Goal: Communication & Community: Answer question/provide support

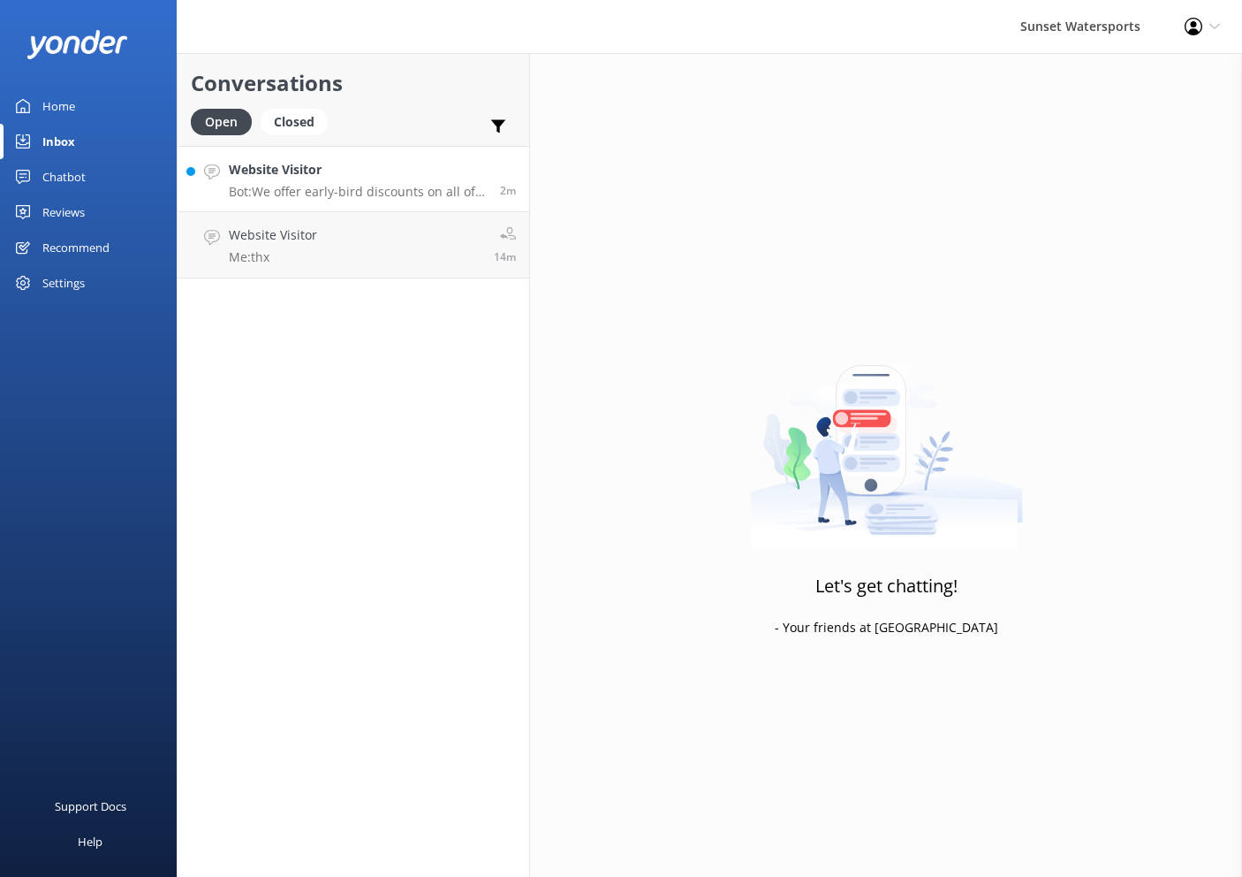
click at [315, 172] on h4 "Website Visitor" at bounding box center [358, 169] width 258 height 19
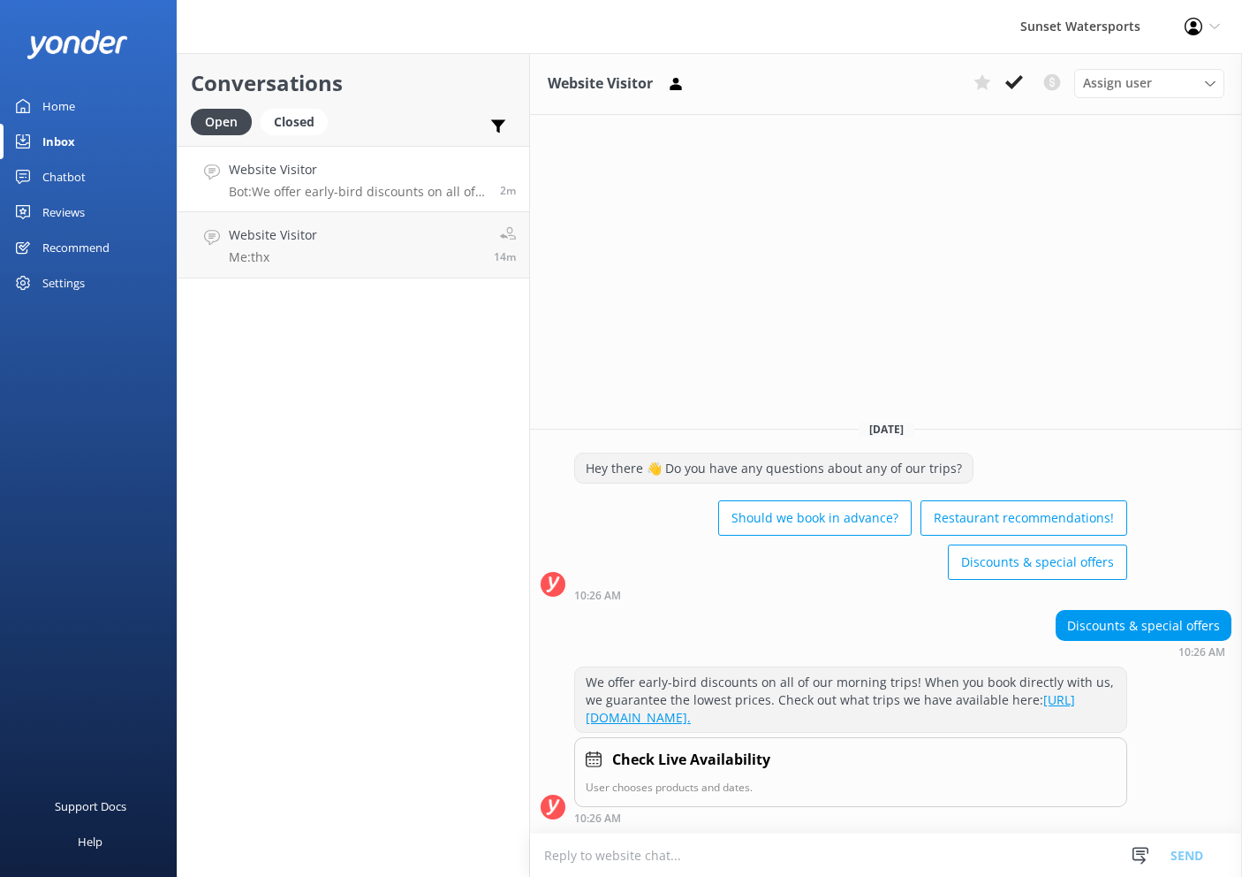
click at [767, 855] on textarea at bounding box center [886, 854] width 712 height 43
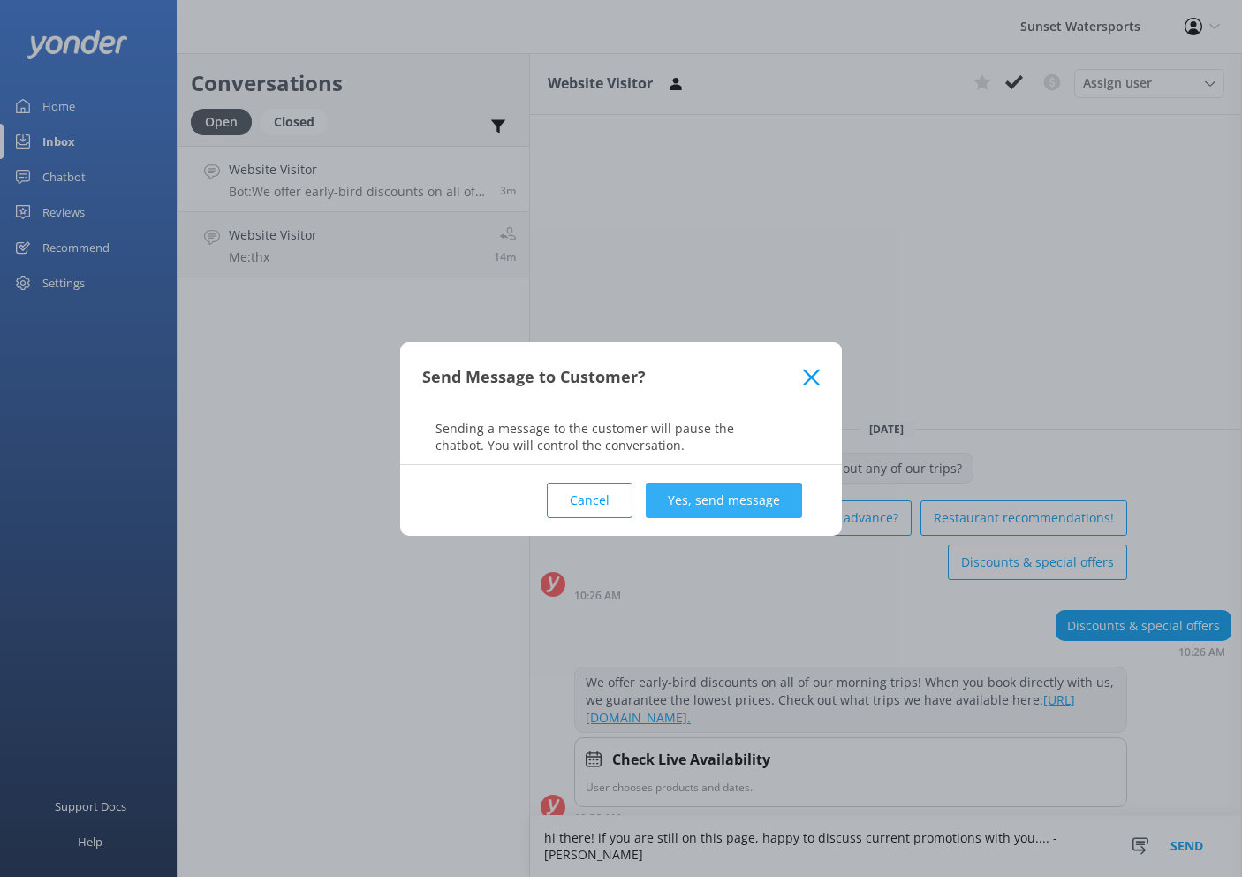
type textarea "hi there! if you are still on this page, happy to discuss current promotions wi…"
click at [720, 500] on button "Yes, send message" at bounding box center [724, 500] width 156 height 35
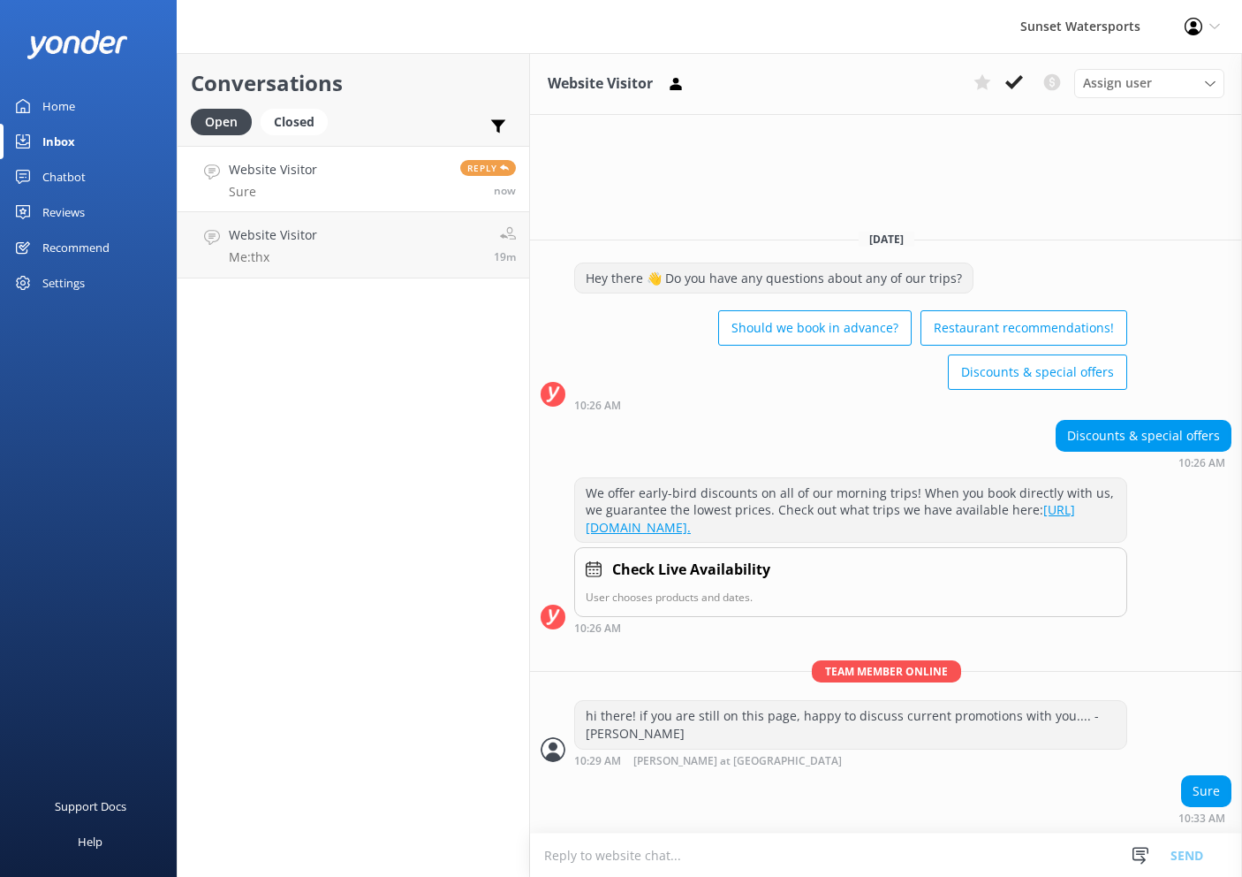
click at [324, 167] on link "Website Visitor Sure Reply now" at bounding box center [354, 179] width 352 height 66
click at [788, 866] on textarea at bounding box center [886, 854] width 712 height 43
type textarea "f"
type textarea "what kind of activity interests you?"
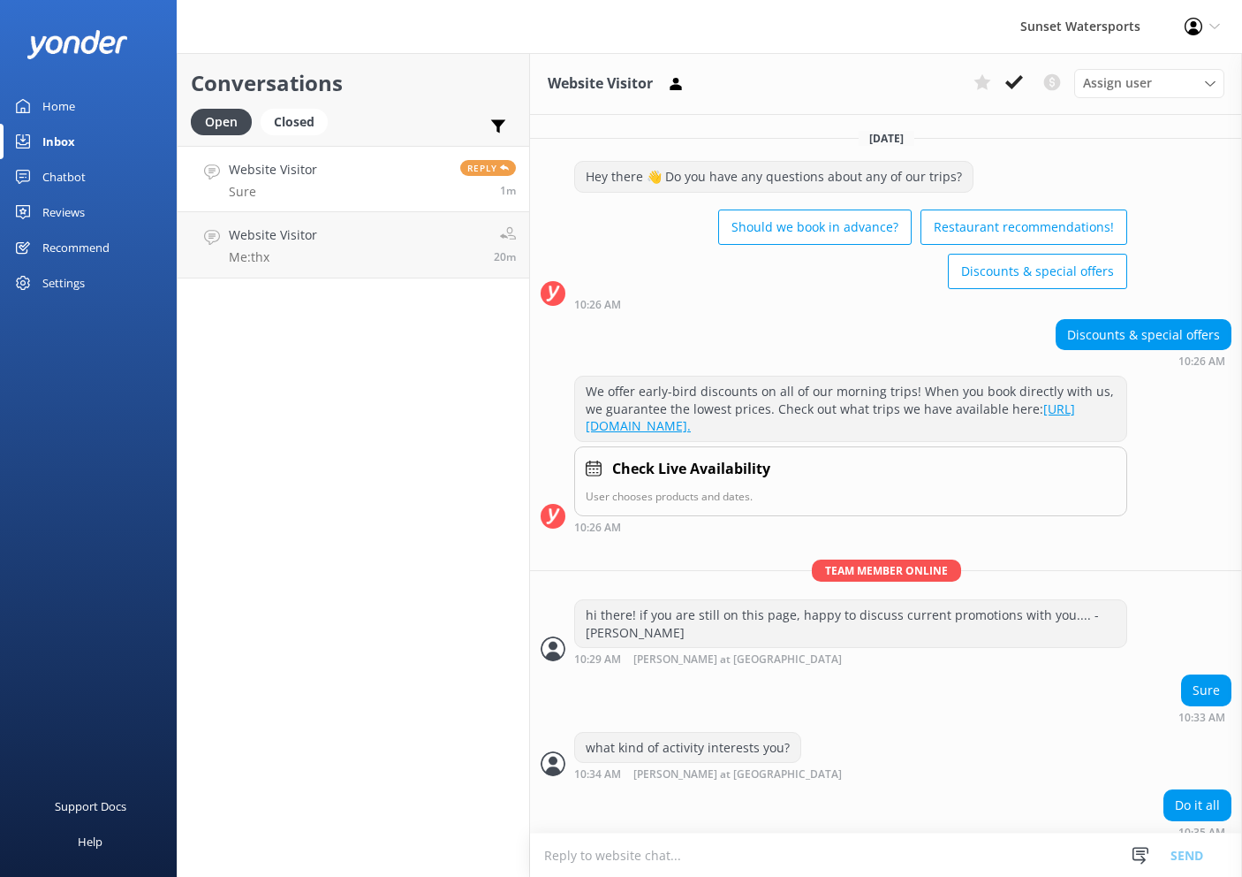
scroll to position [7, 0]
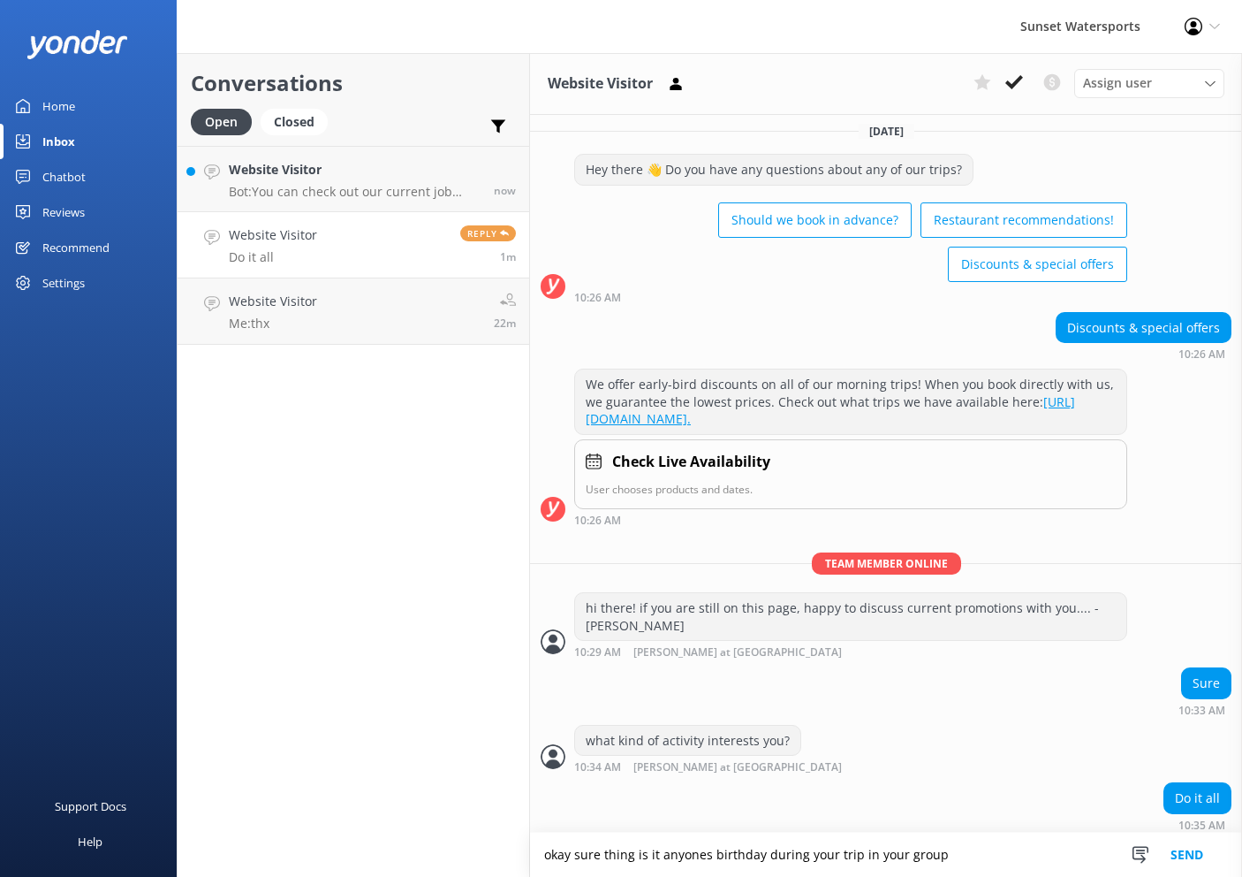
type textarea "okay sure thing is it anyones birthday during your trip in your group"
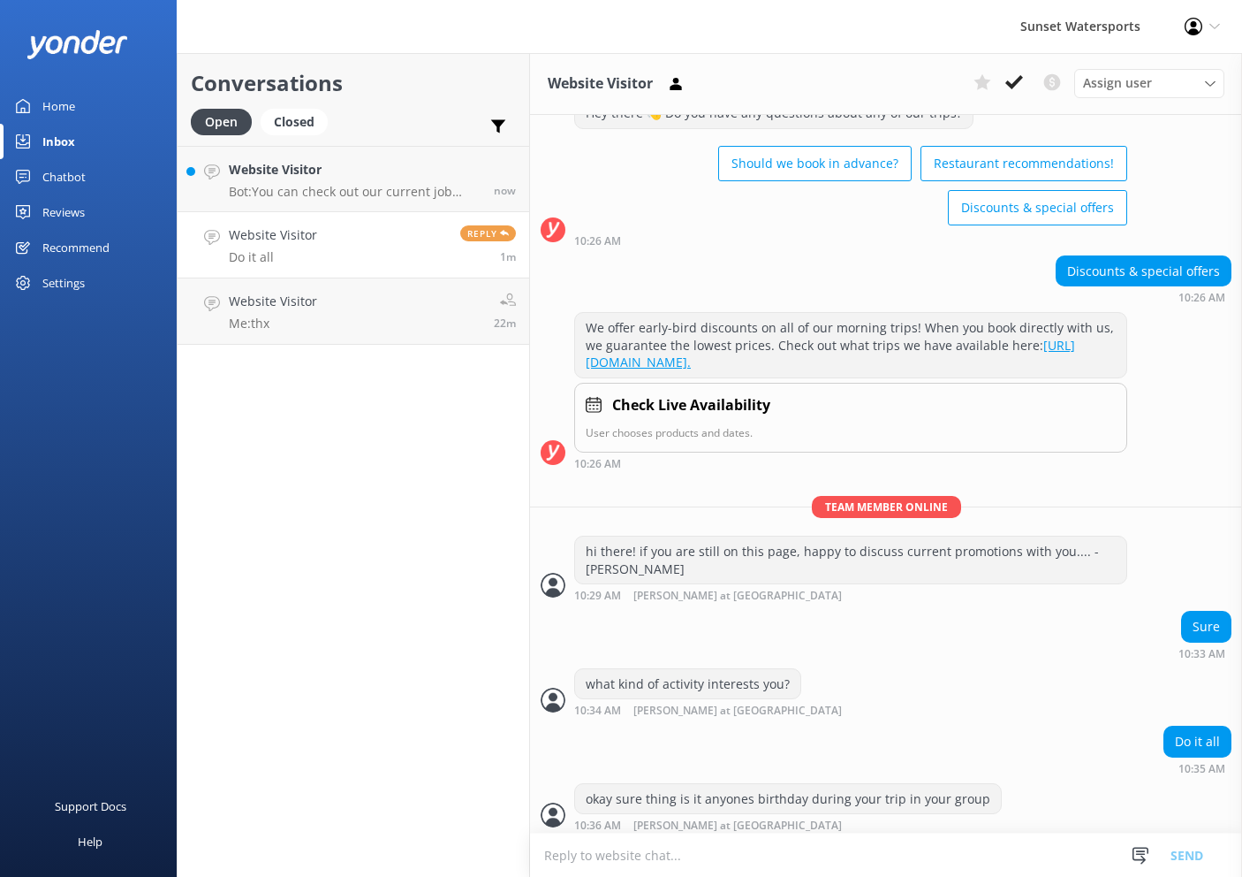
scroll to position [65, 0]
type textarea "we offer a free birthday ticket for that trip with photo id"
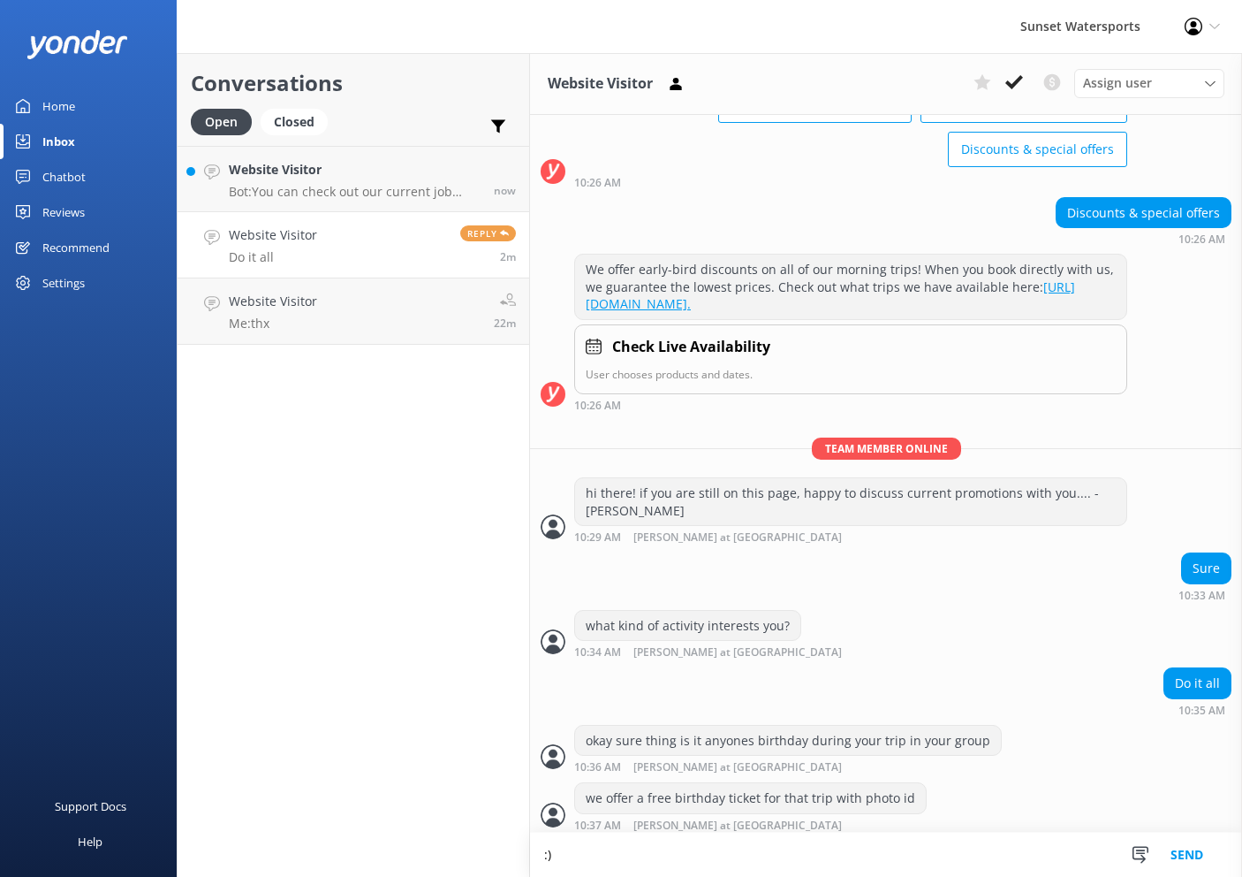
type textarea ":"
type textarea "w"
type textarea "o"
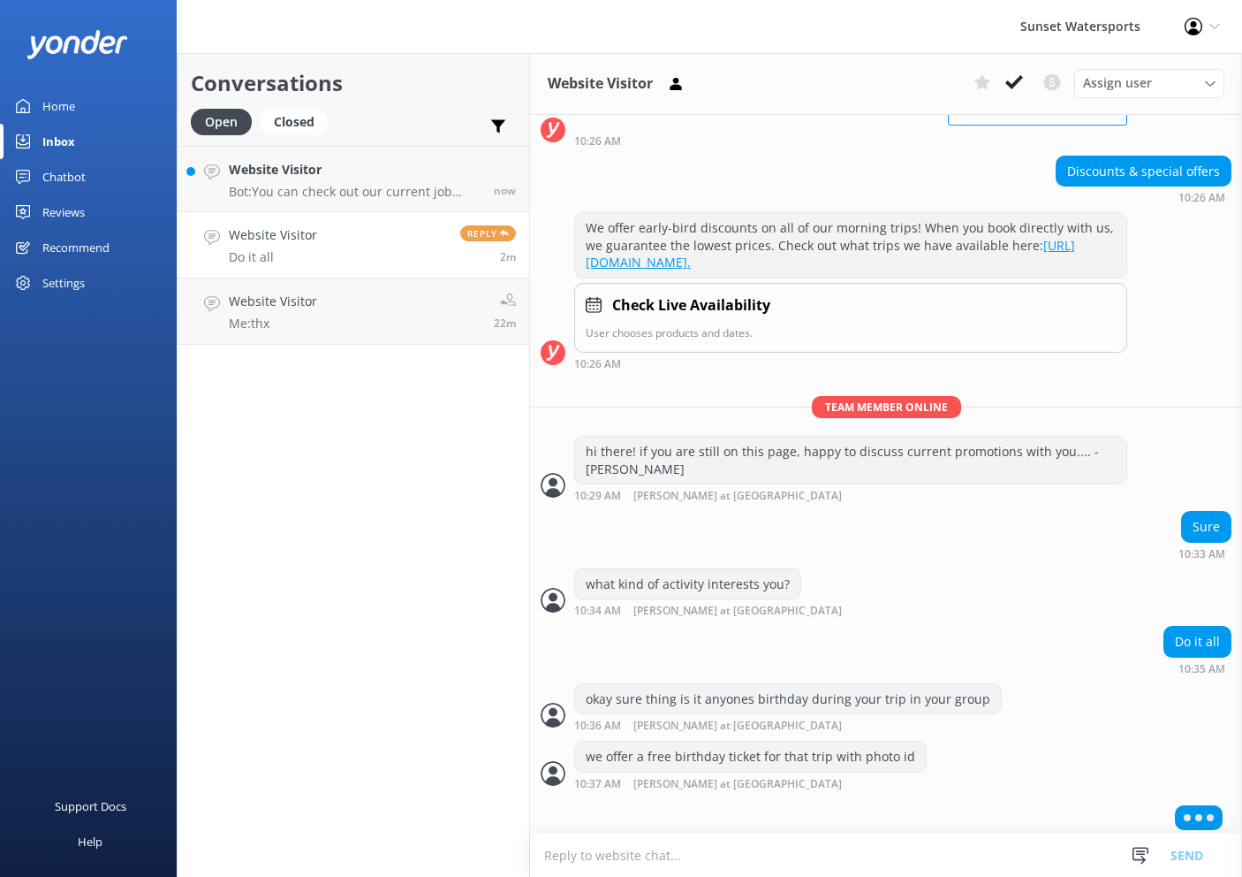
click at [799, 849] on textarea at bounding box center [886, 854] width 712 height 43
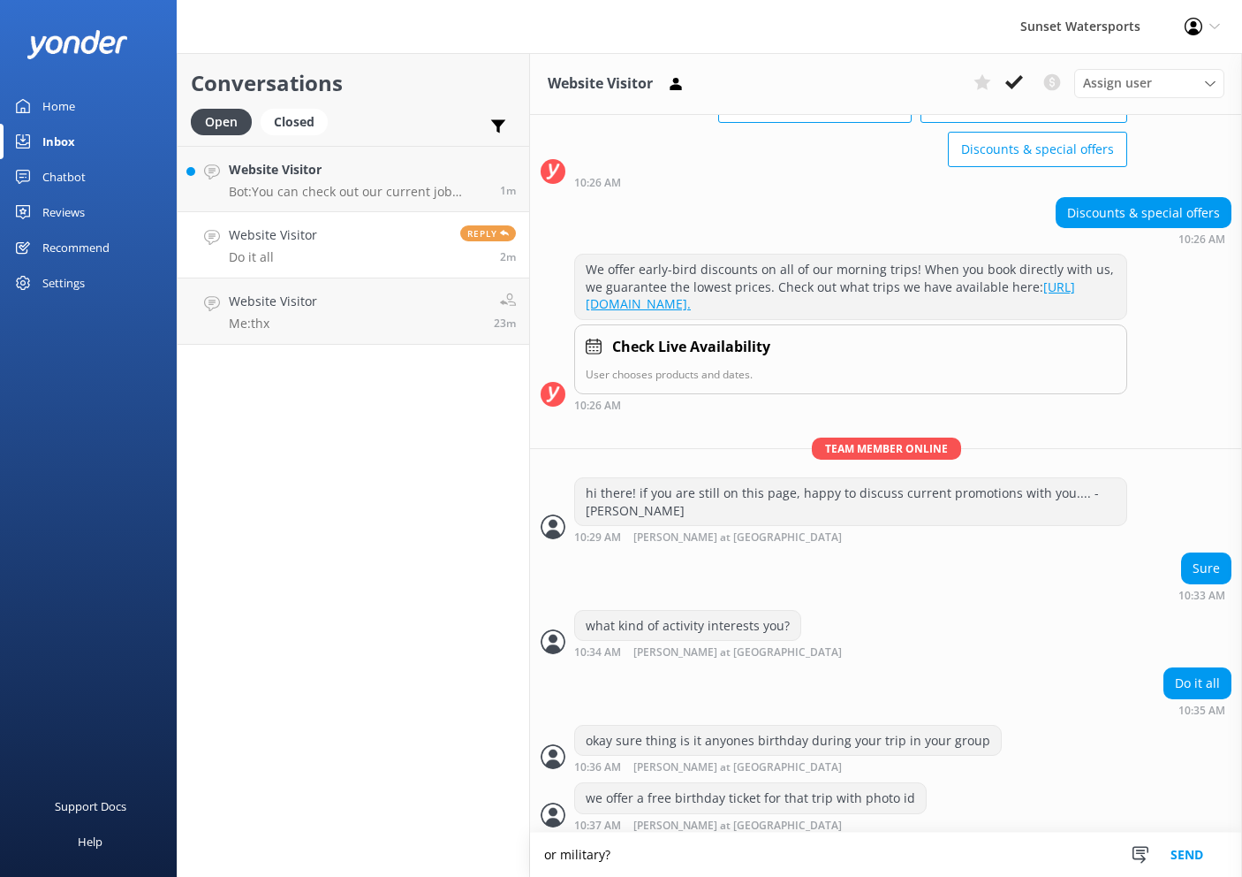
type textarea "or military?"
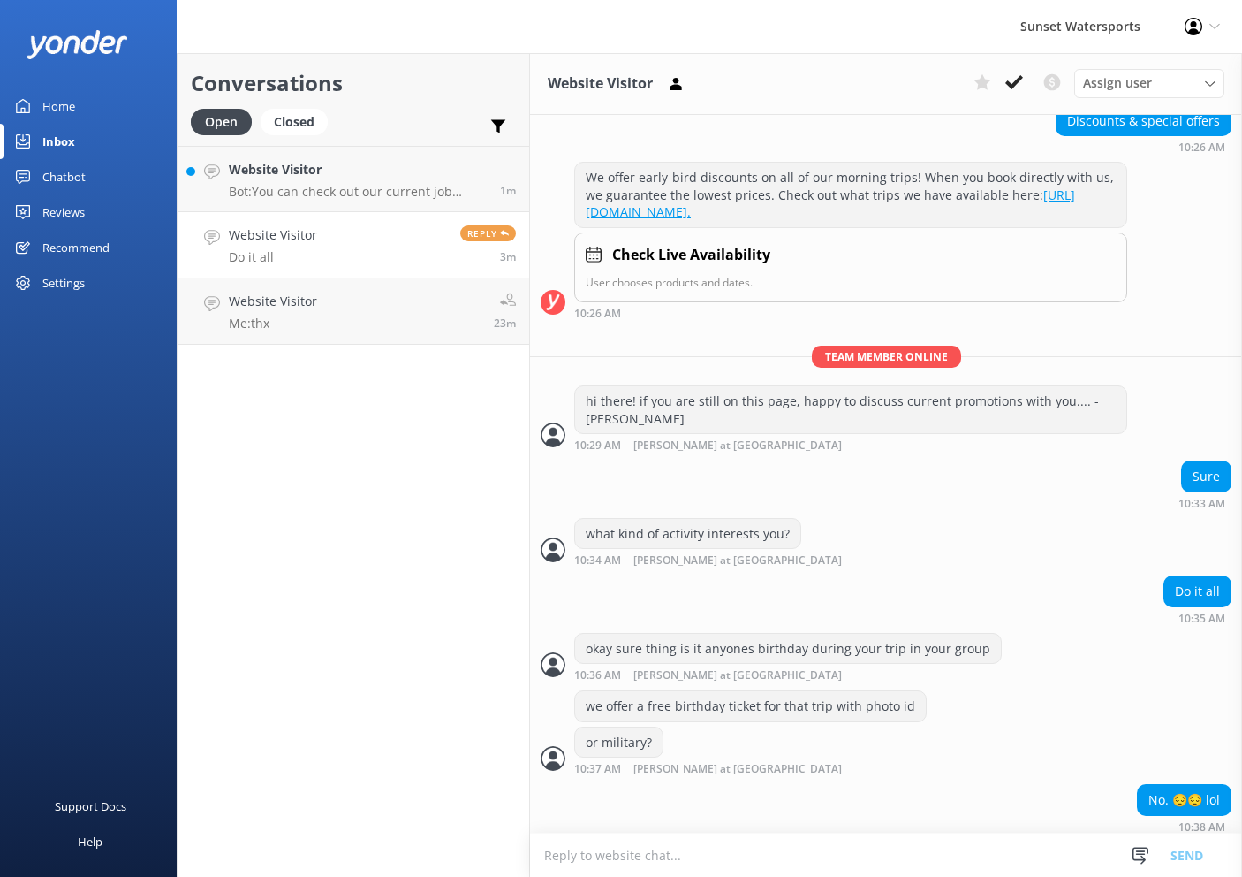
scroll to position [0, 0]
click at [639, 863] on textarea at bounding box center [886, 854] width 712 height 43
type textarea "that is alright, we also have a couple of other deals going on that include the…"
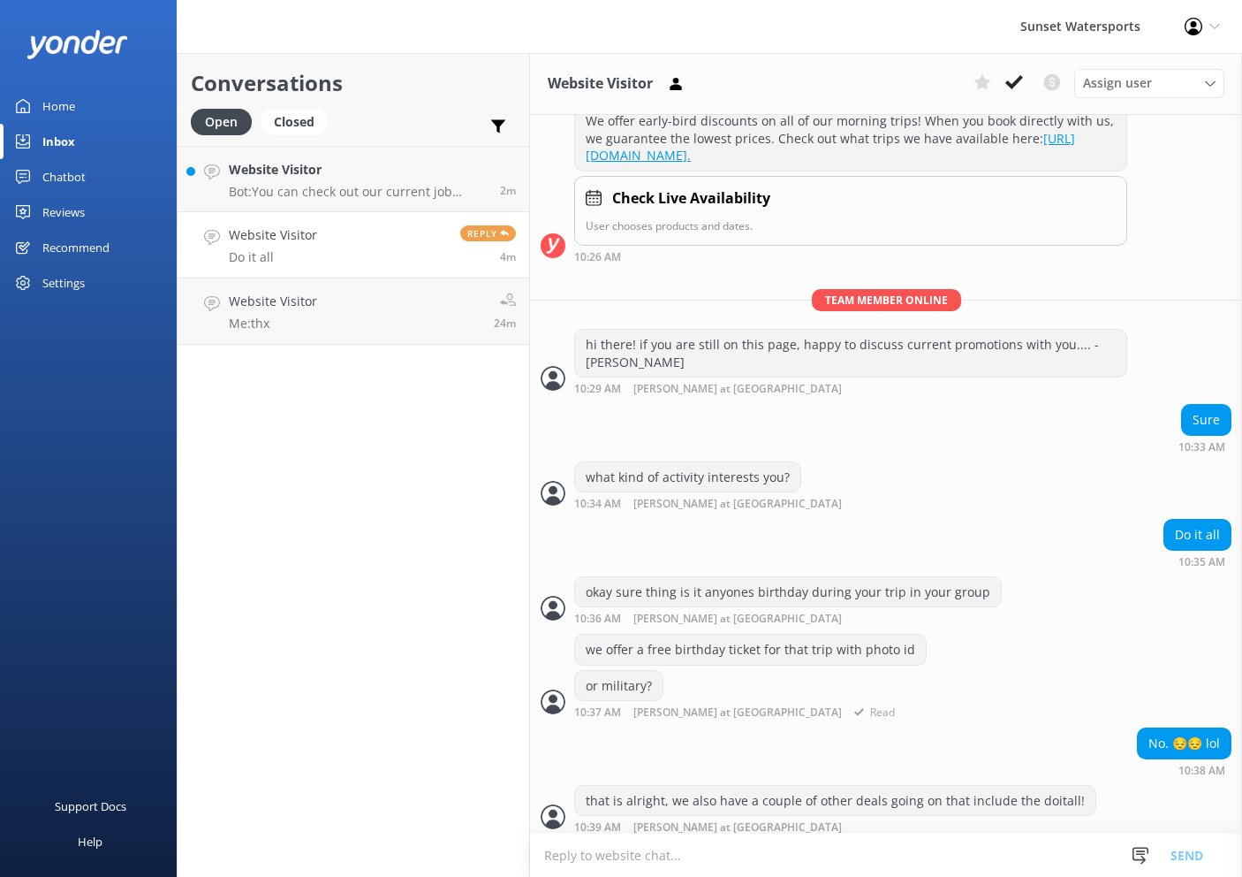
scroll to position [312, 0]
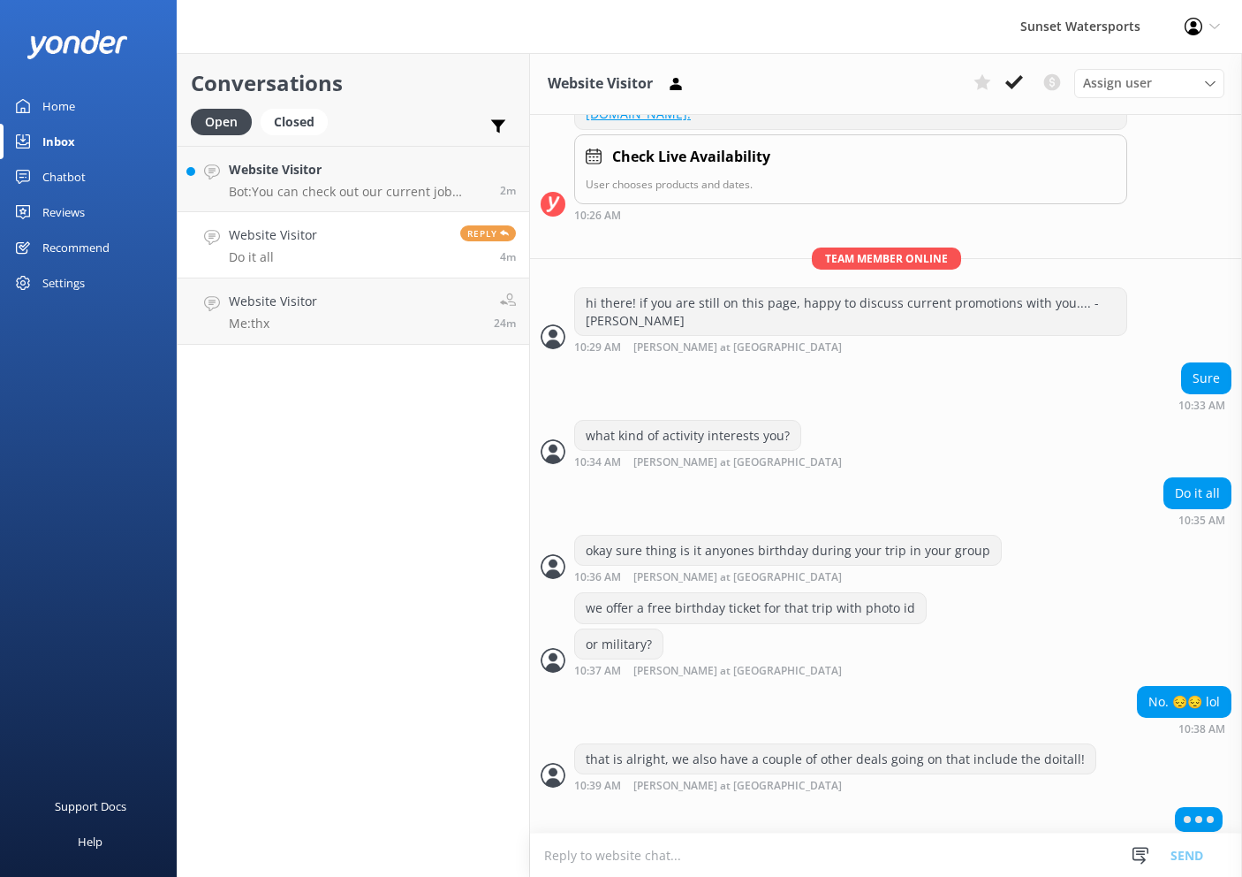
type textarea "w"
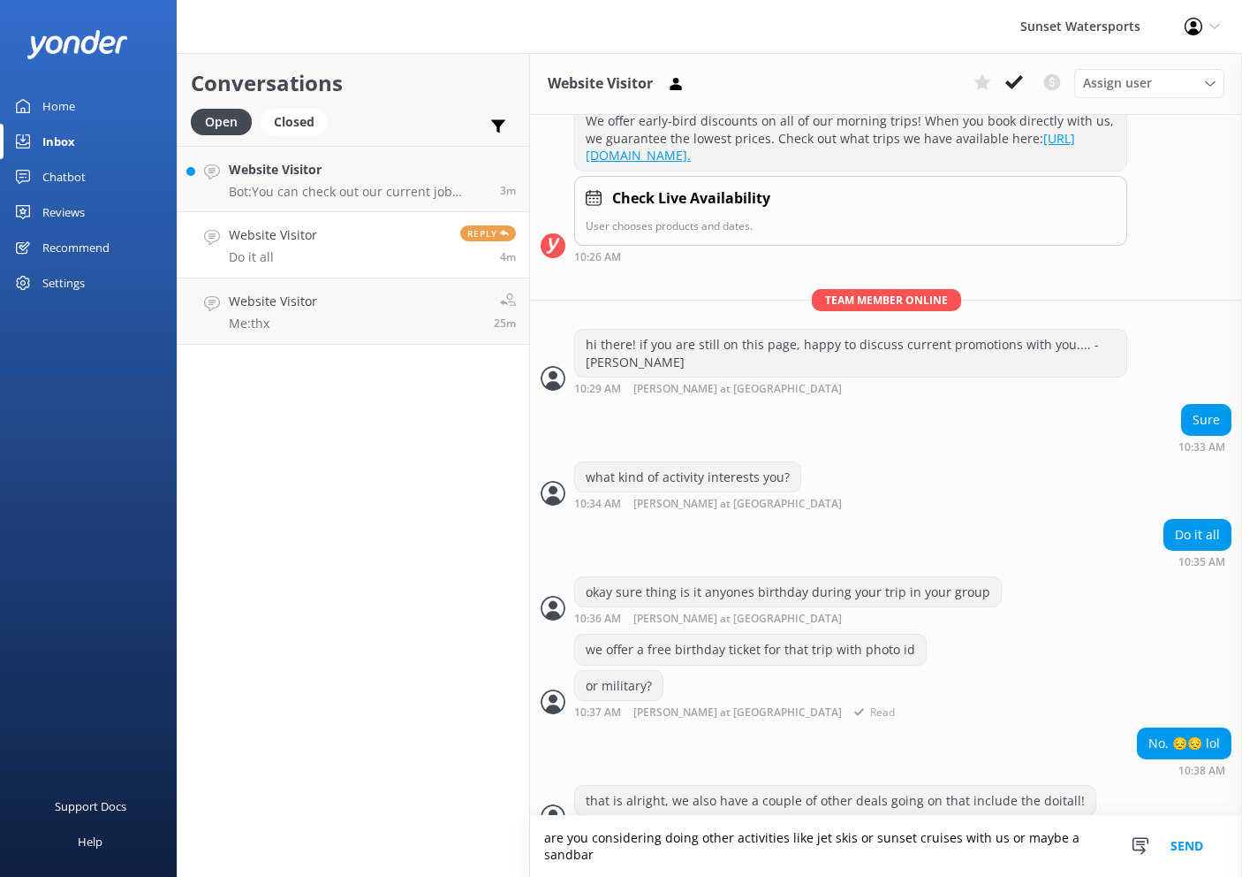
scroll to position [287, 0]
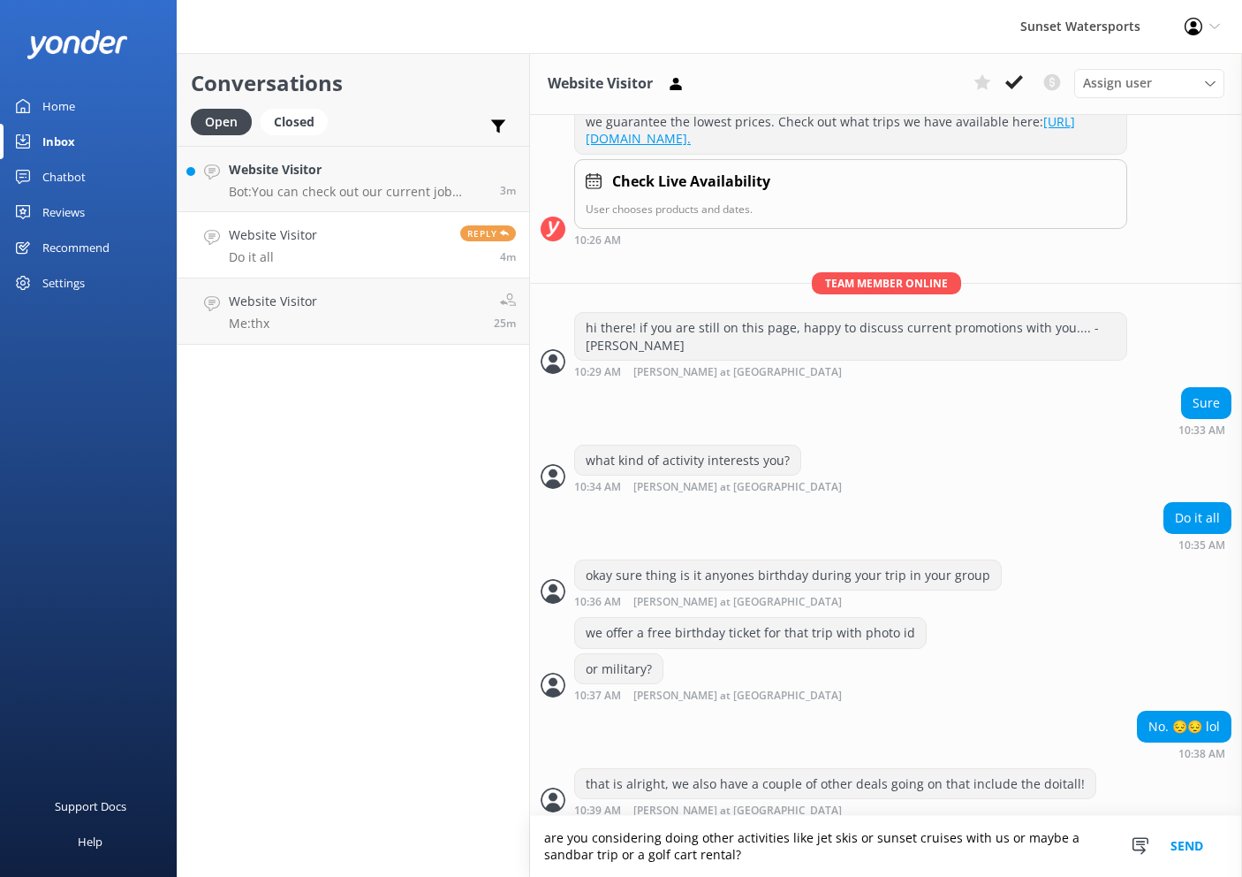
type textarea "are you considering doing other activities like jet skis or sunset cruises with…"
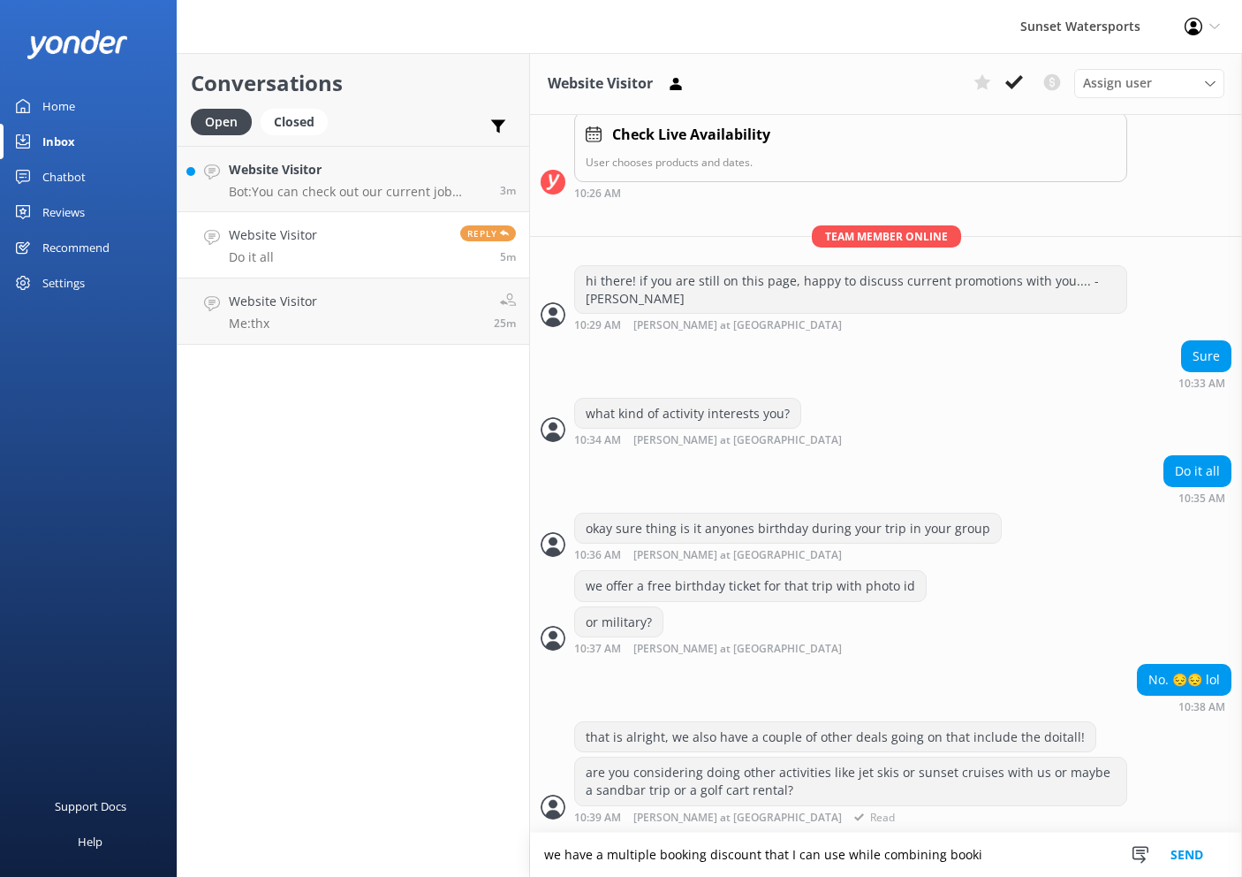
scroll to position [323, 0]
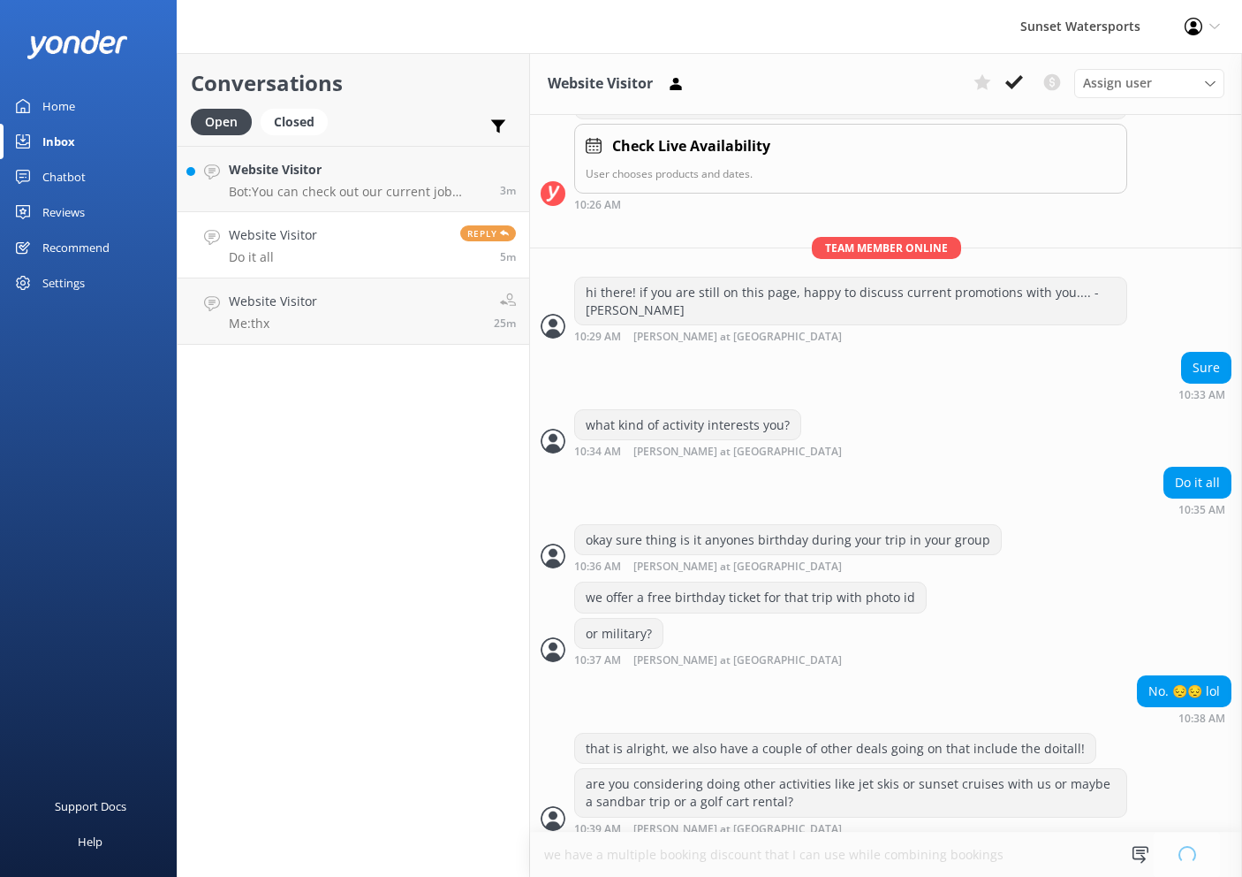
type textarea "we have a multiple booking discount that I can use while combining bookings"
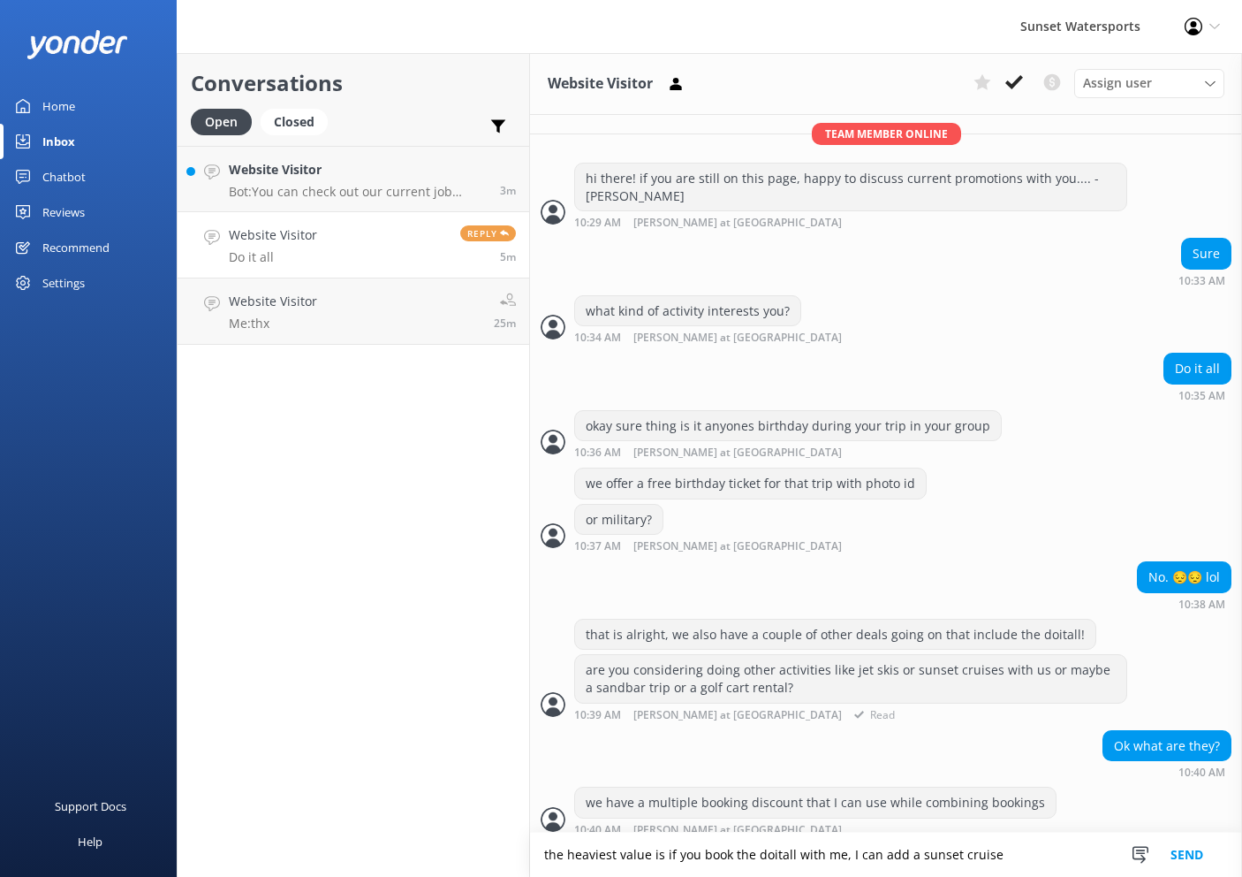
scroll to position [493, 0]
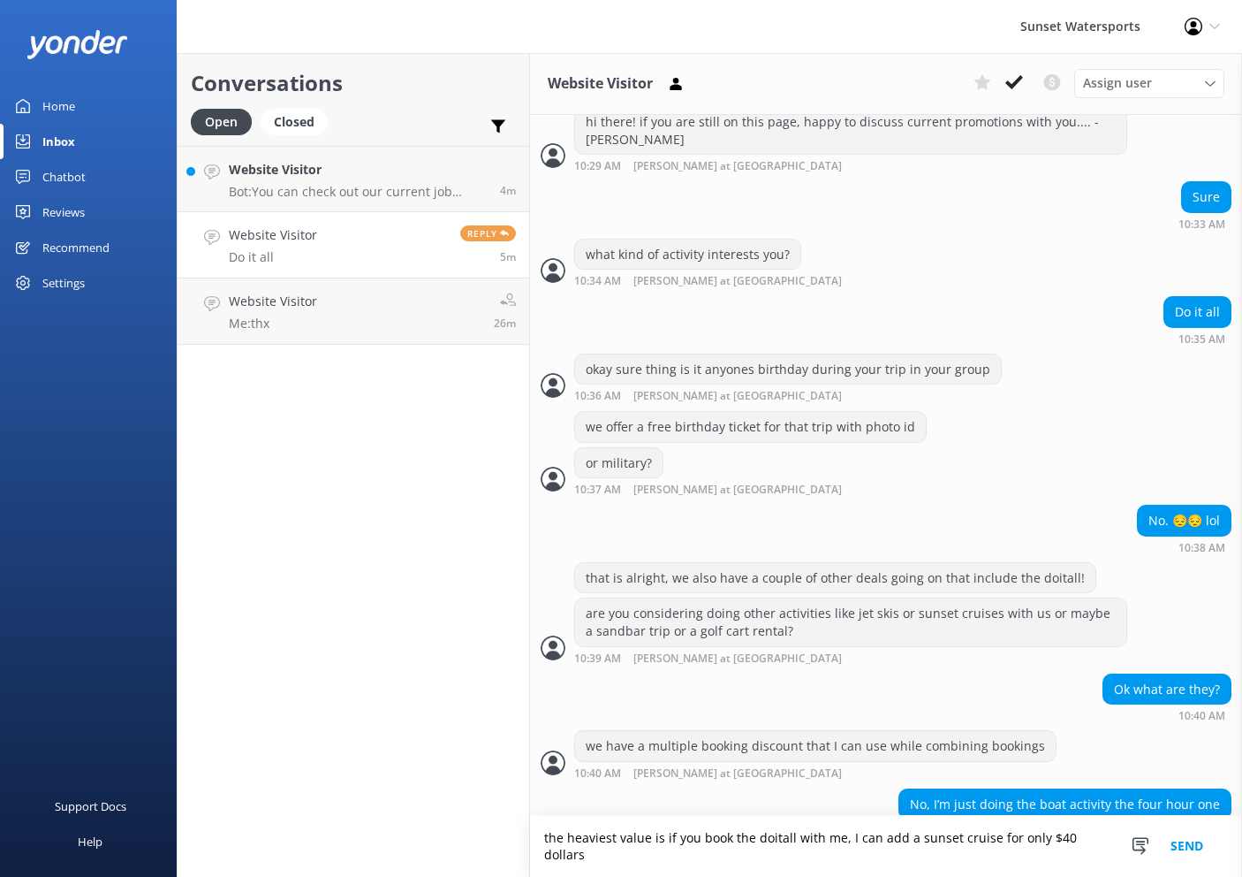
type textarea "the heaviest value is if you book the doitall with me, I can add a sunset cruis…"
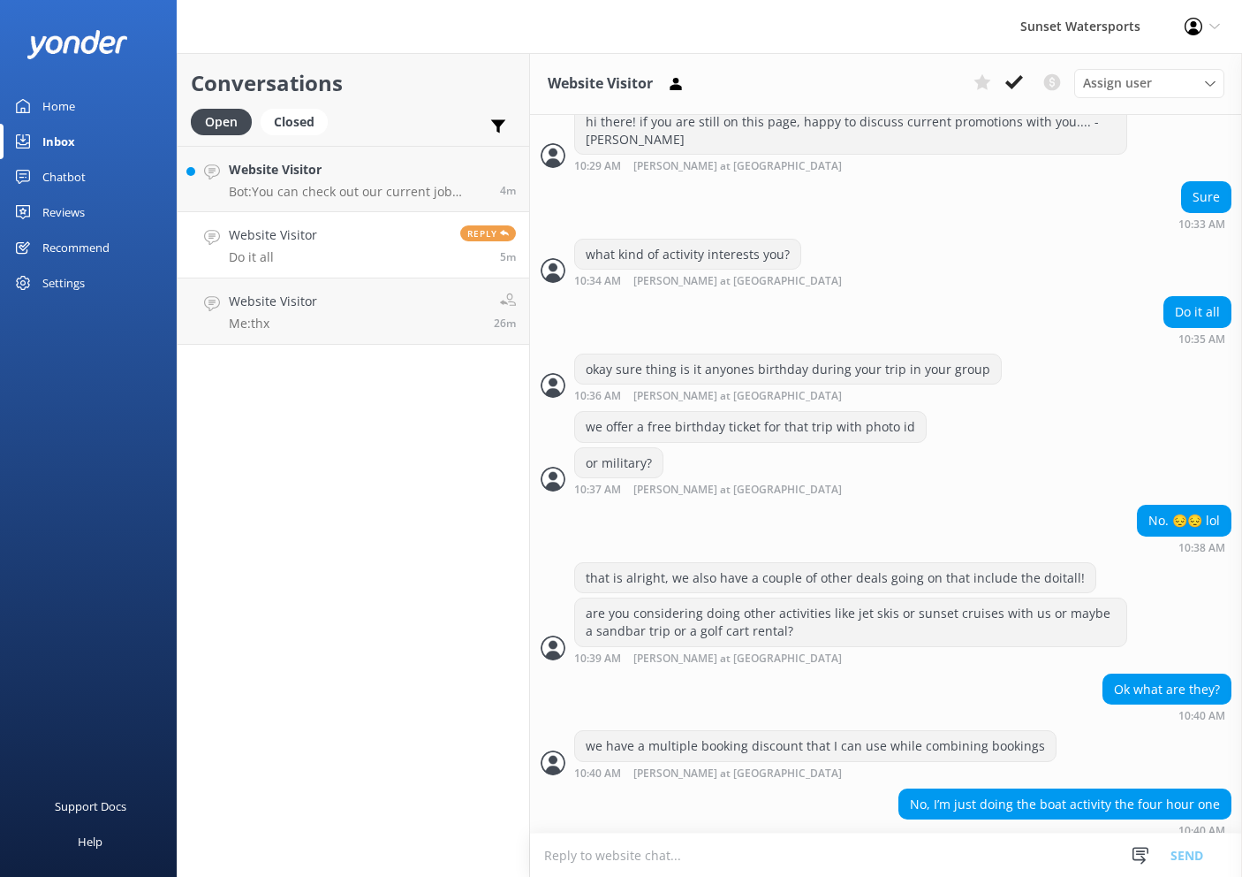
scroll to position [567, 0]
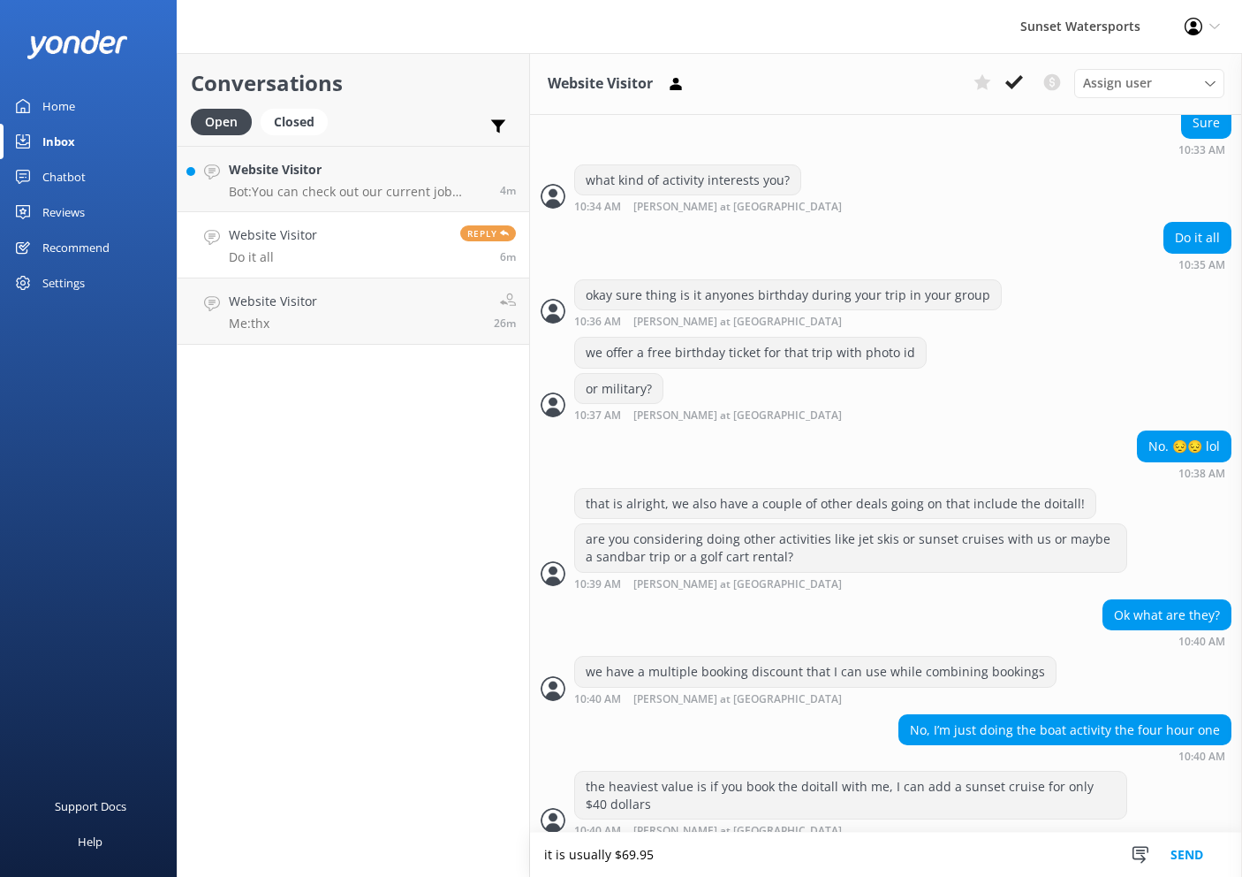
type textarea "it is usually $69.95"
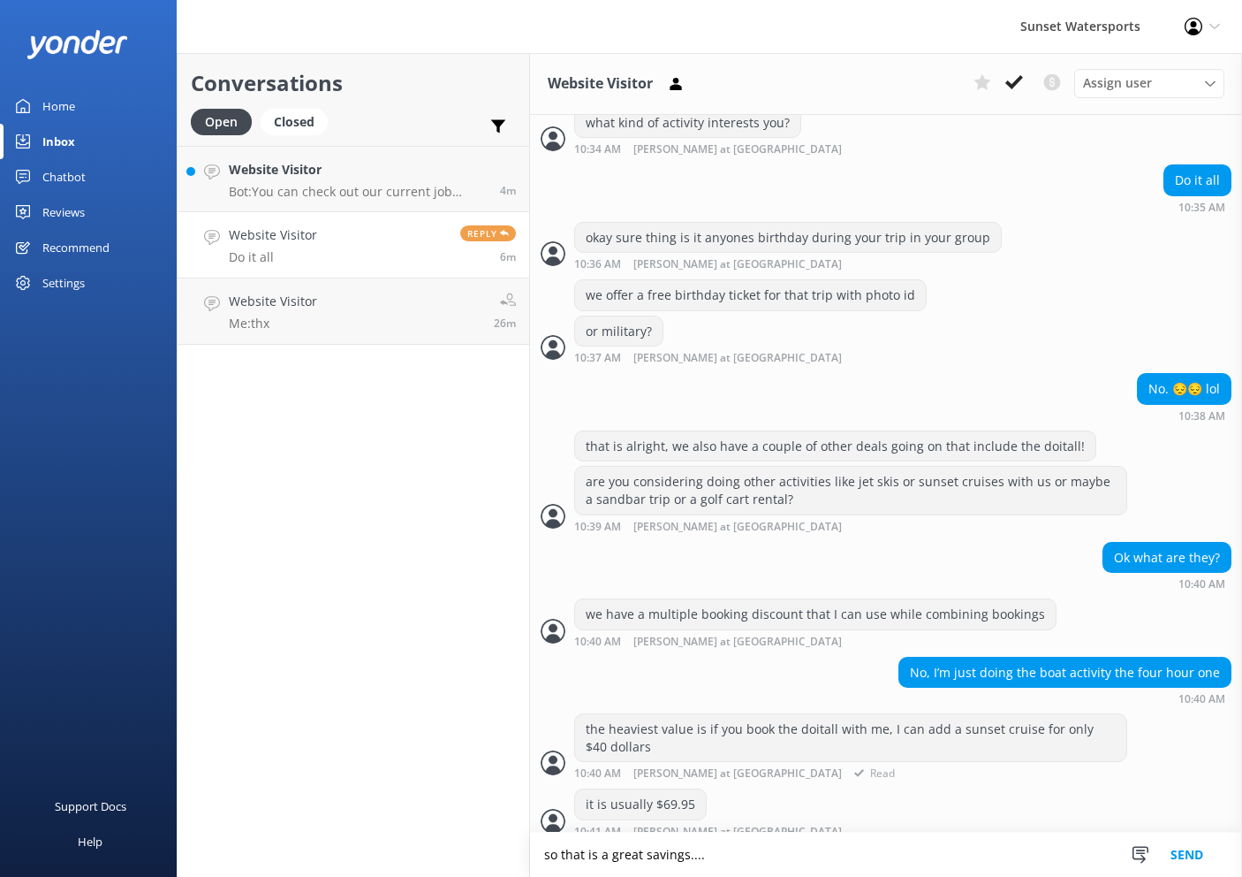
type textarea "so that is a great savings...."
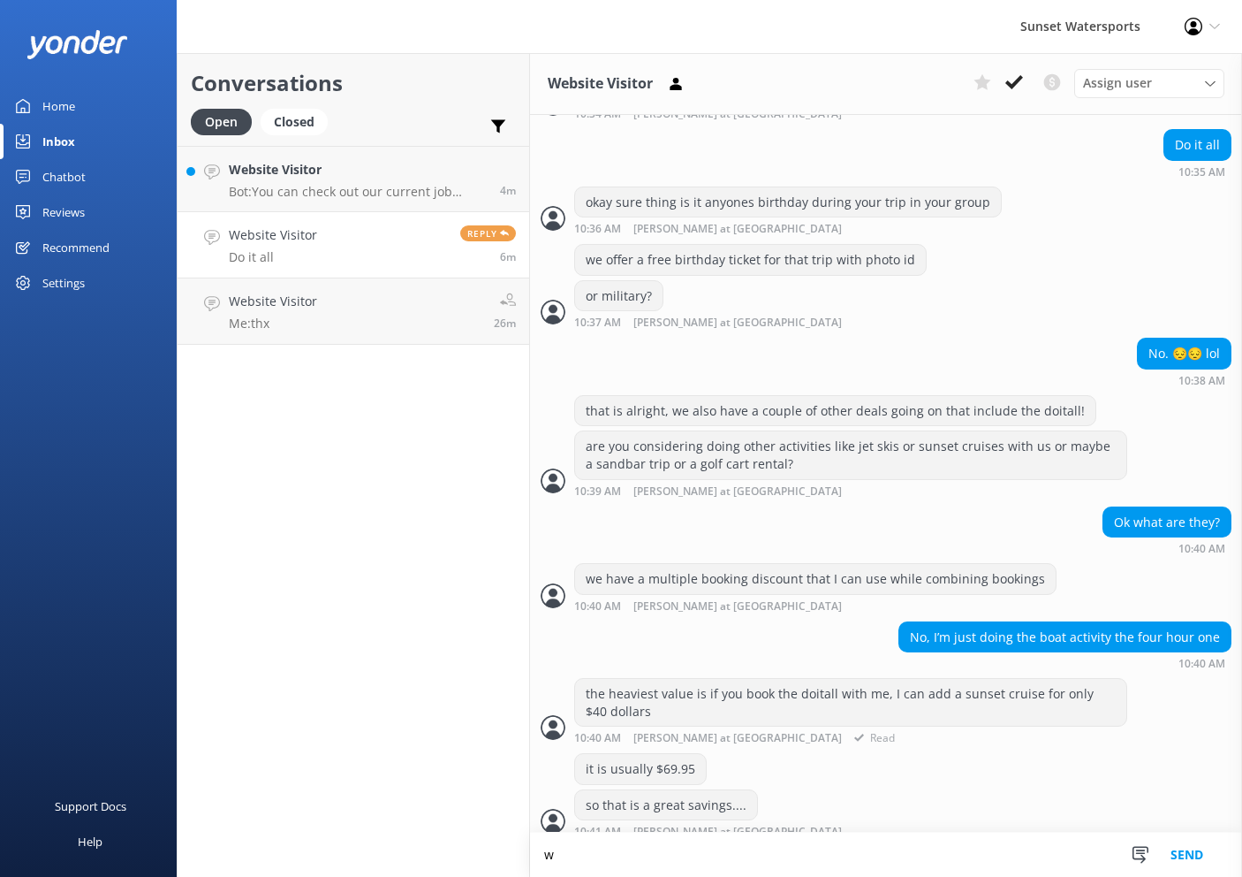
type textarea "w"
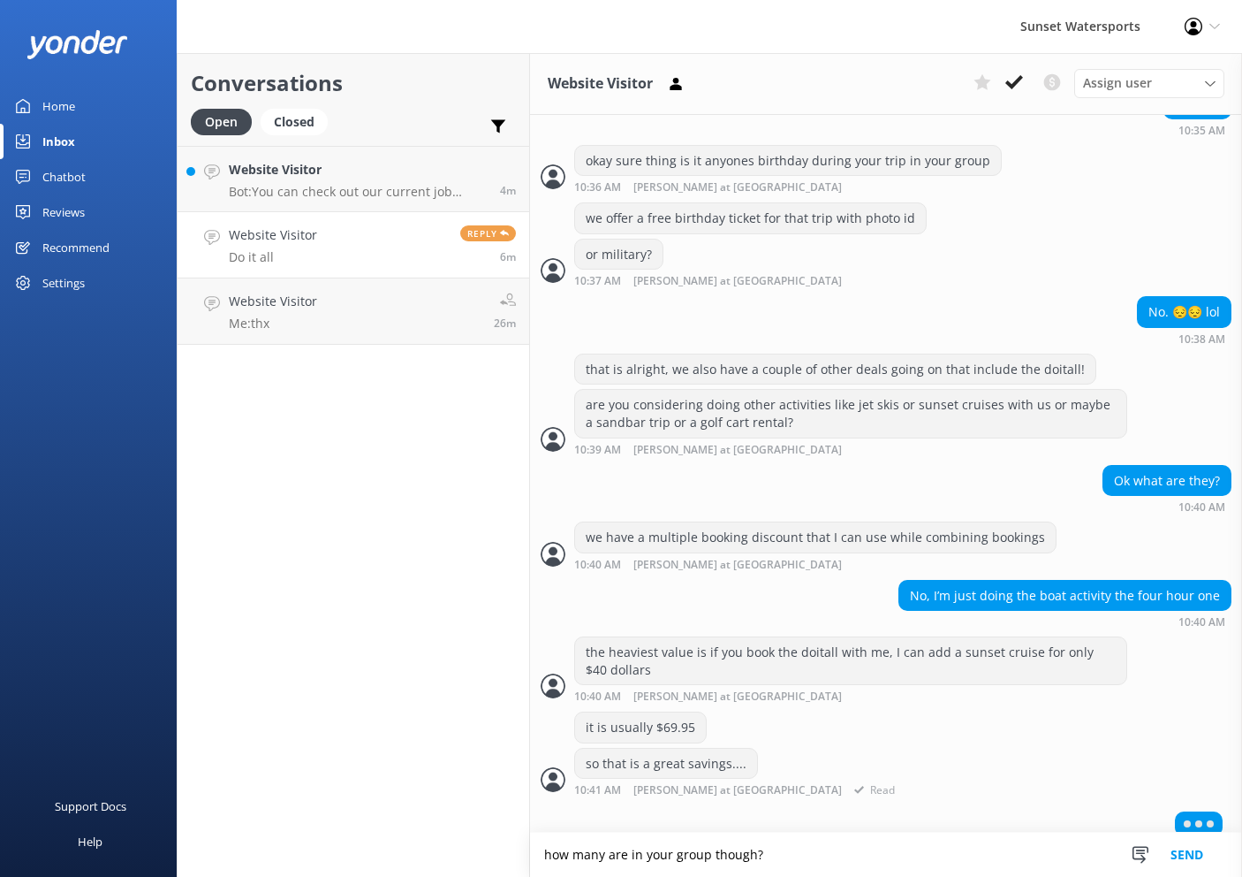
type textarea "how many are in your group though?"
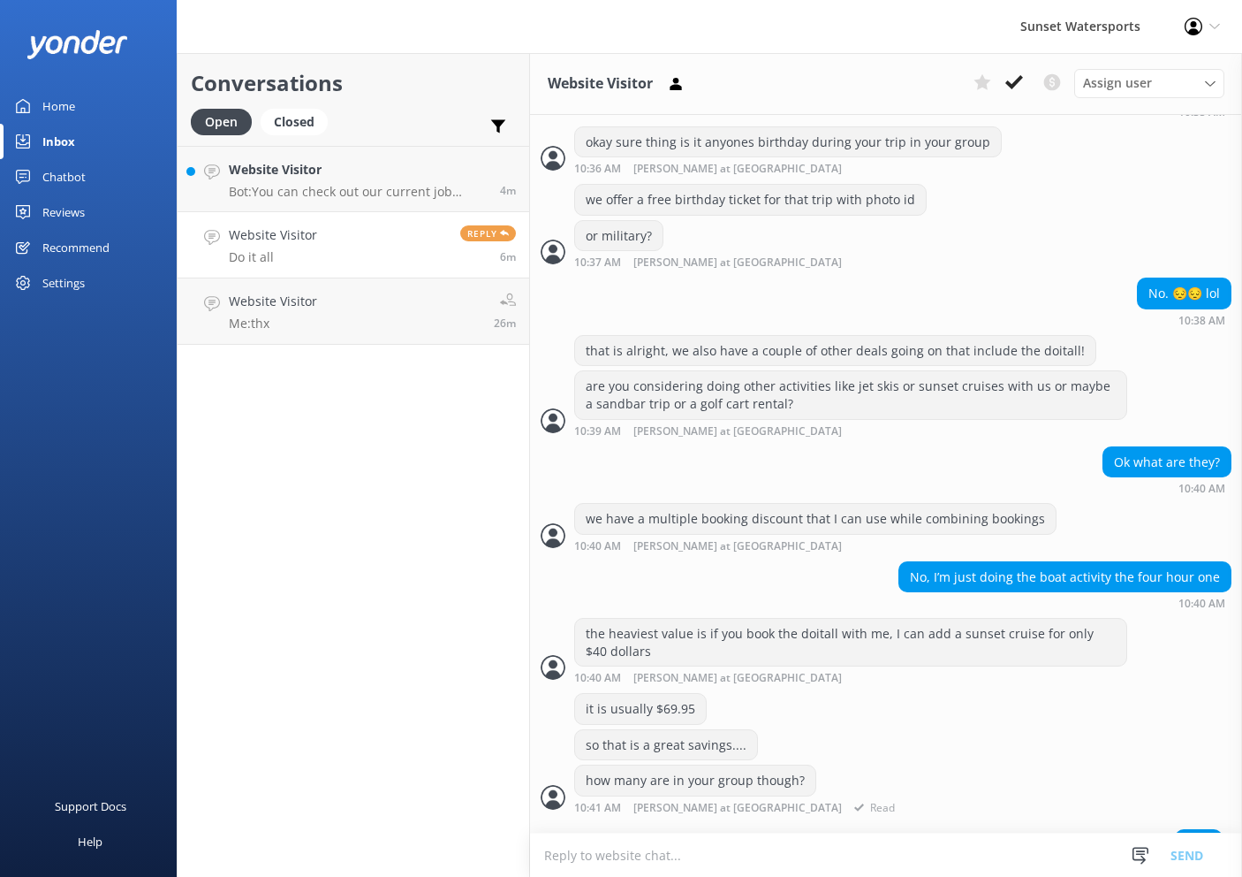
scroll to position [737, 0]
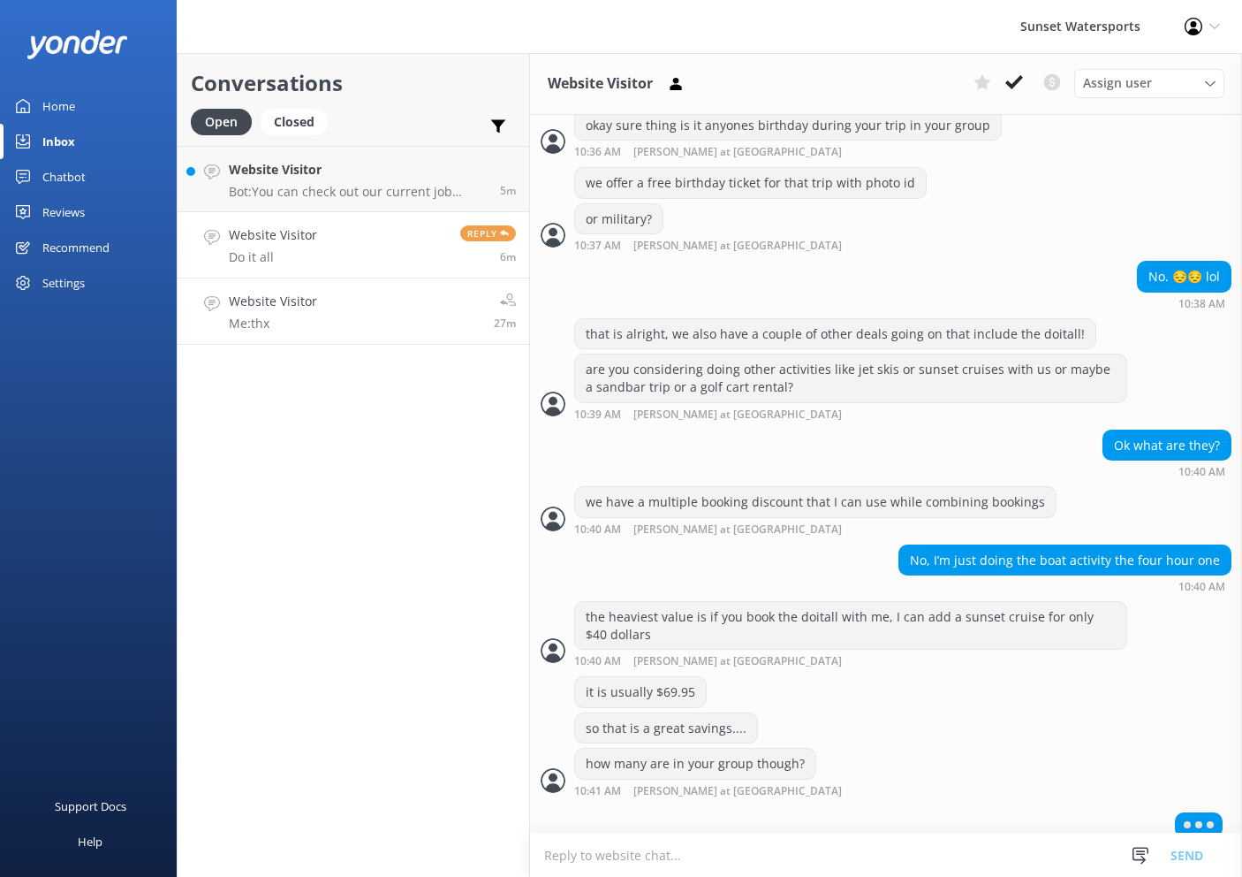
click at [408, 325] on link "Website Visitor Me: thx 27m" at bounding box center [354, 311] width 352 height 66
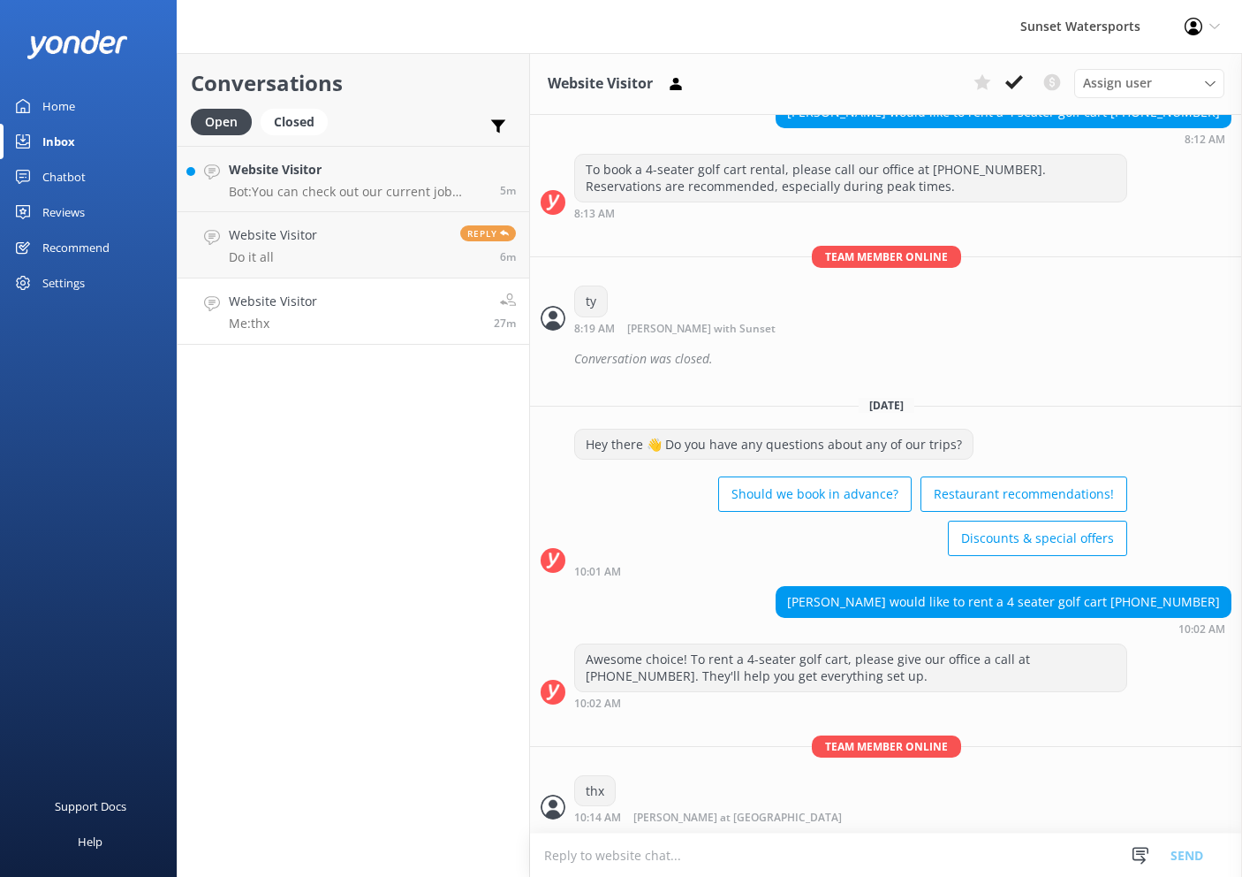
scroll to position [2694, 0]
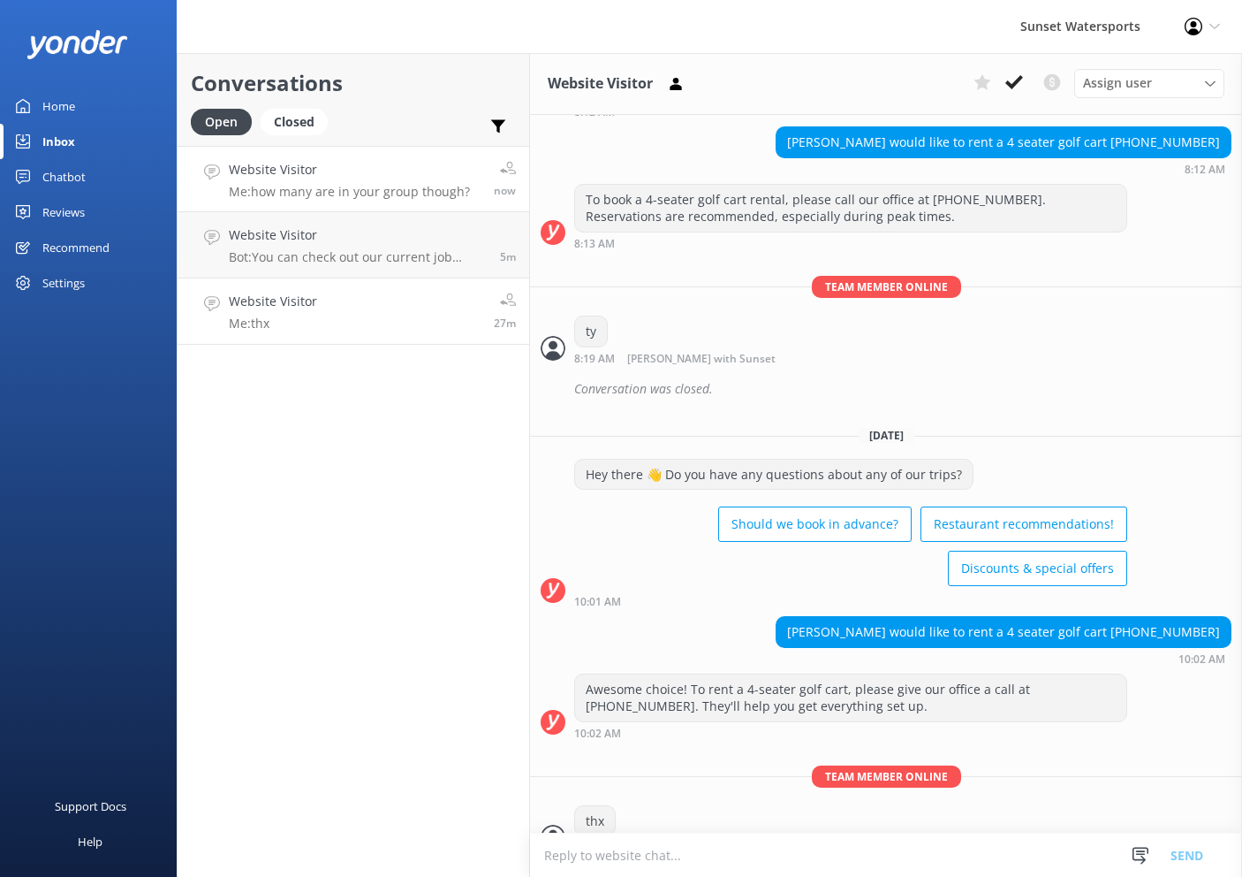
click at [350, 179] on h4 "Website Visitor" at bounding box center [349, 169] width 241 height 19
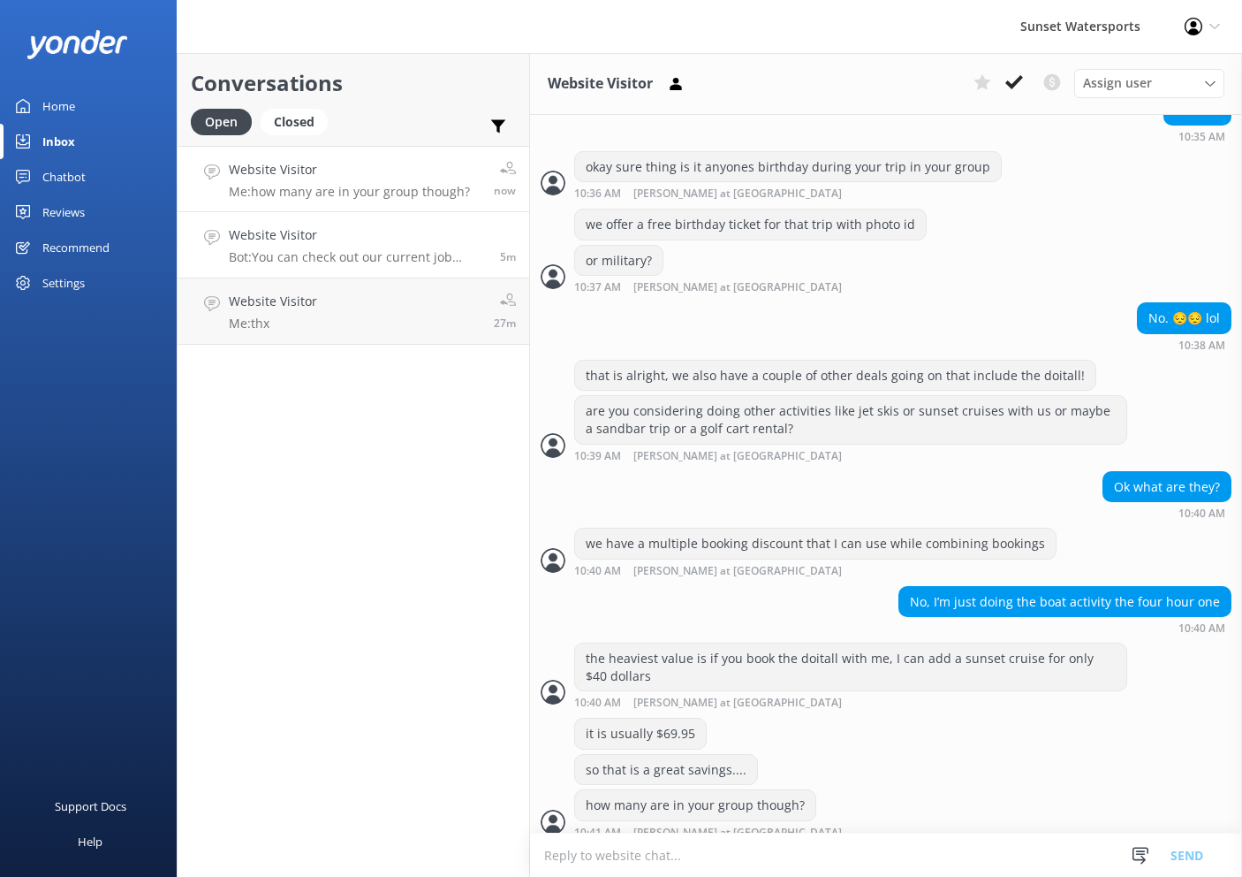
scroll to position [769, 0]
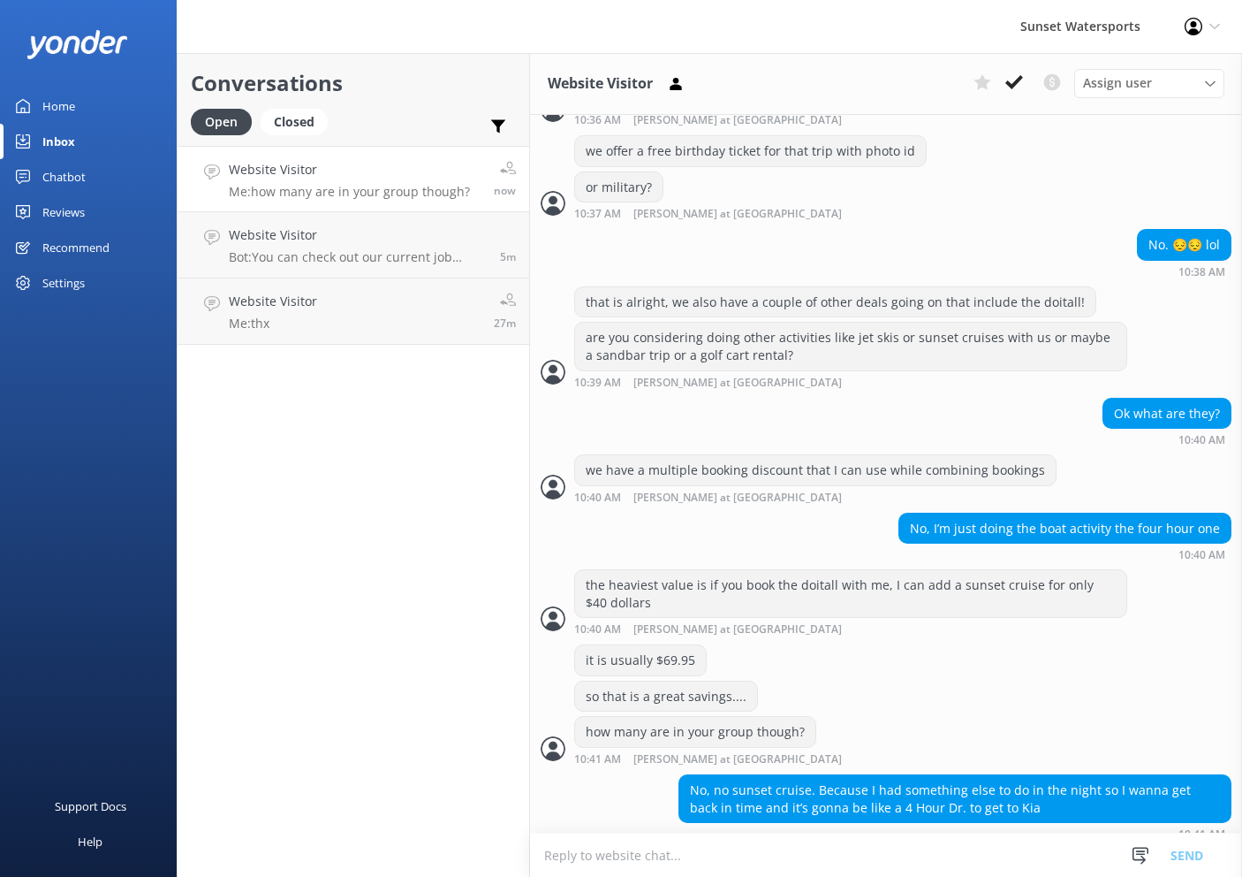
click at [779, 862] on textarea at bounding box center [886, 854] width 712 height 43
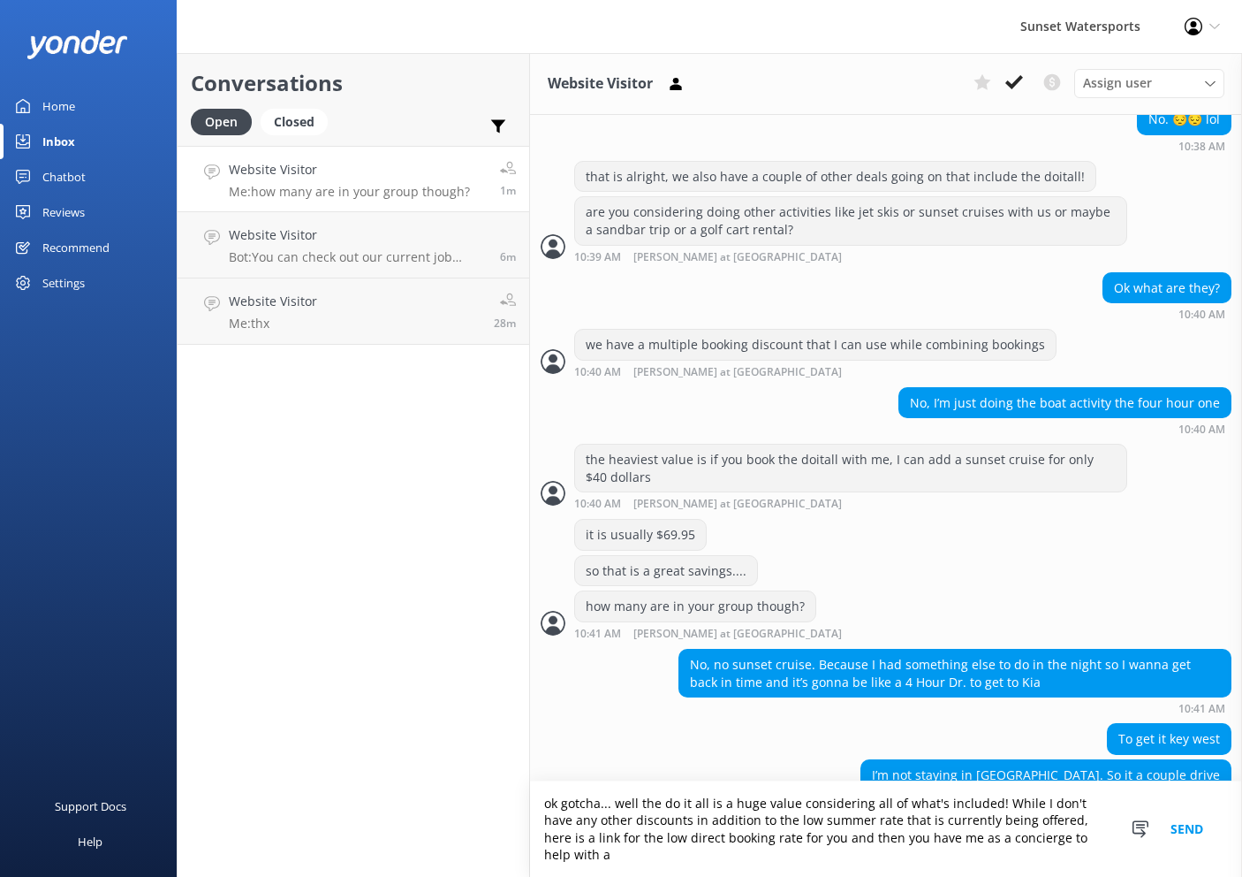
scroll to position [953, 0]
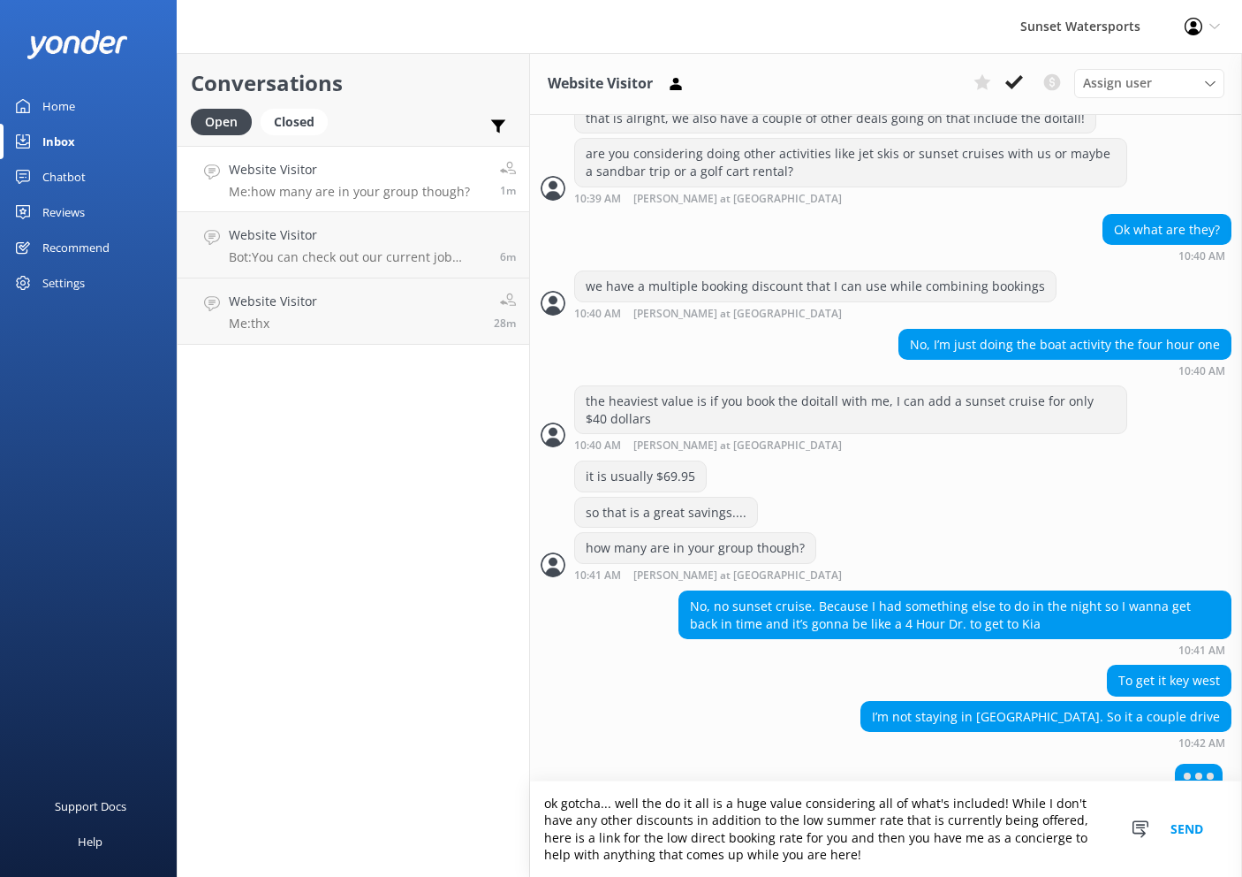
type textarea "ok gotcha... well the do it all is a huge value considering all of what's inclu…"
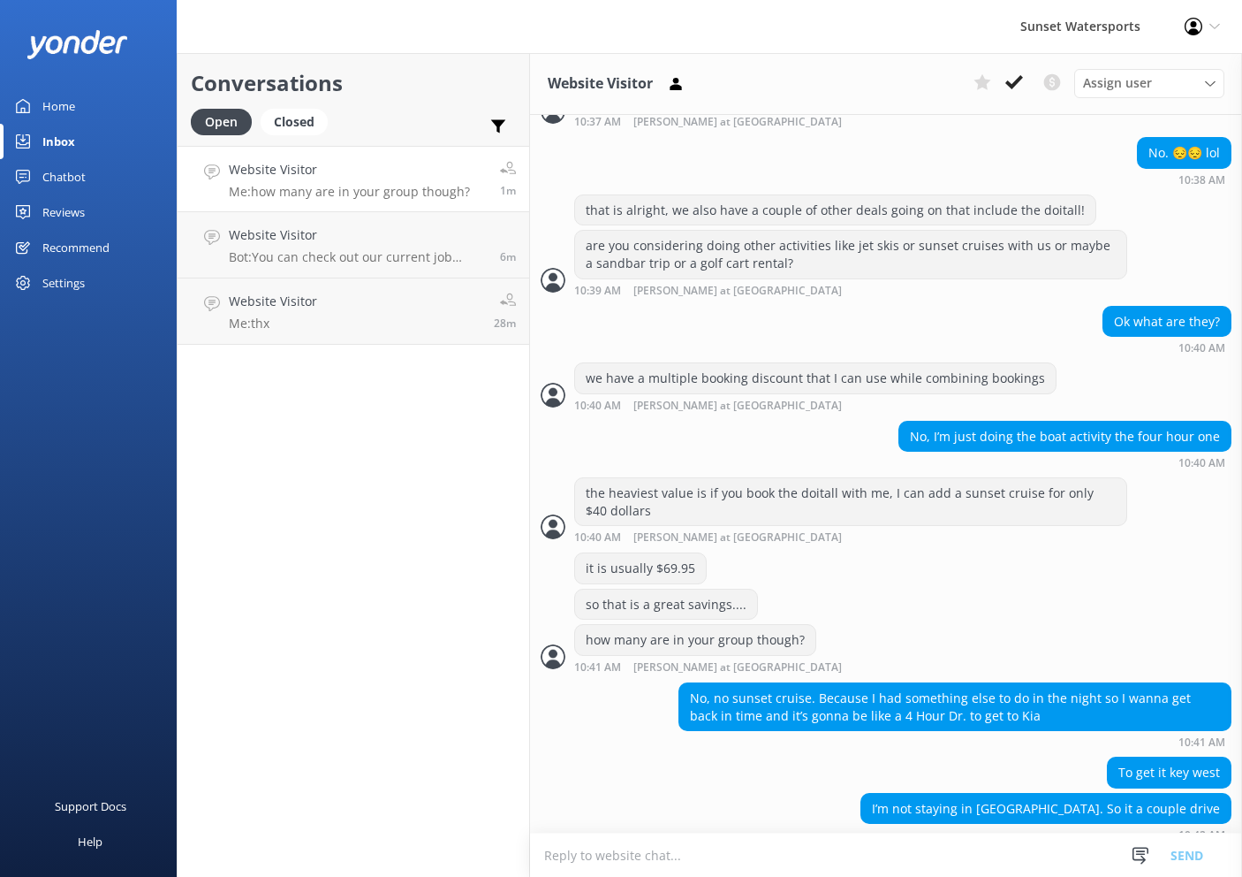
scroll to position [969, 0]
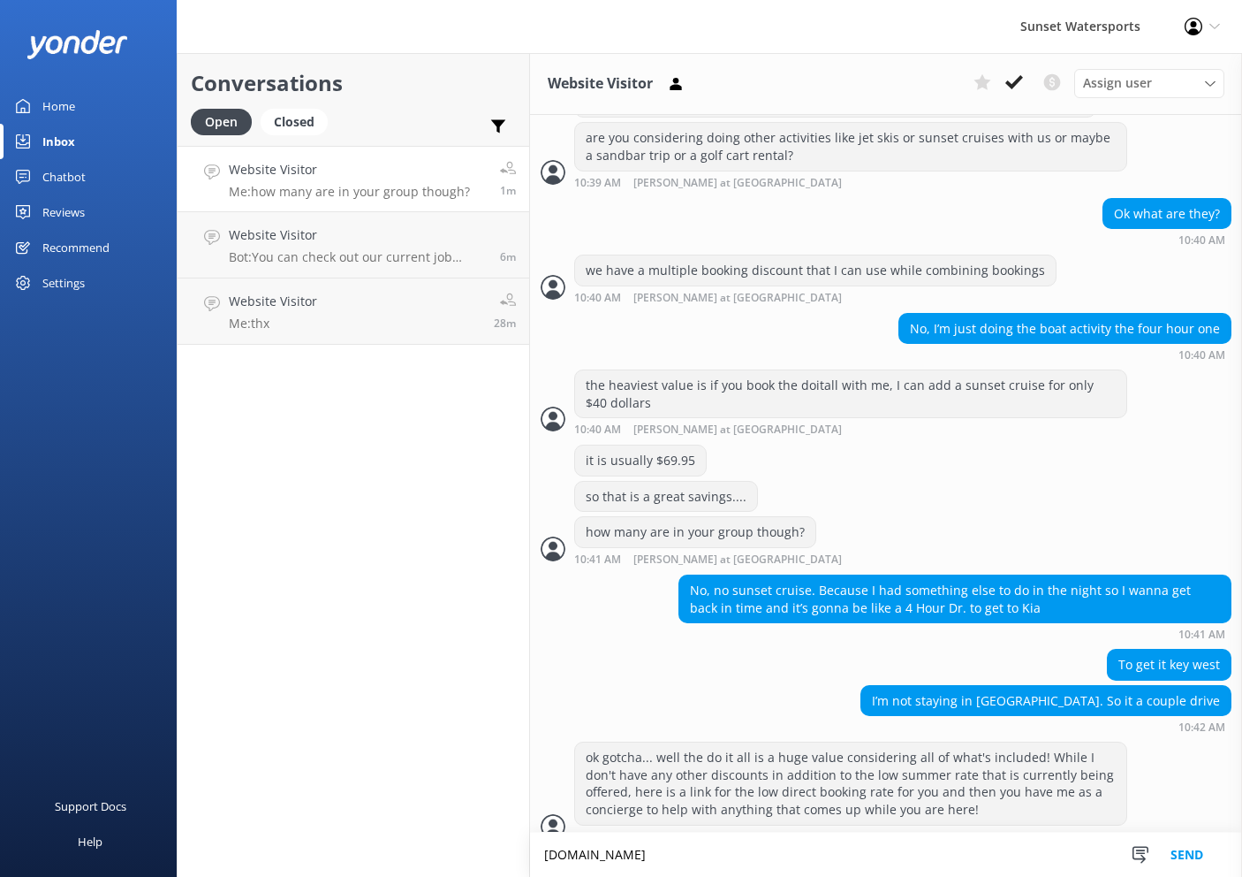
type textarea "[DOMAIN_NAME][URL]"
drag, startPoint x: 670, startPoint y: 862, endPoint x: 471, endPoint y: 837, distance: 200.5
click at [471, 836] on div "Conversations Open Closed Important Converted Assigned to me Unassigned SMS Web…" at bounding box center [710, 465] width 1066 height 824
paste textarea "[URL][DOMAIN_NAME]"
type textarea "[URL][DOMAIN_NAME]"
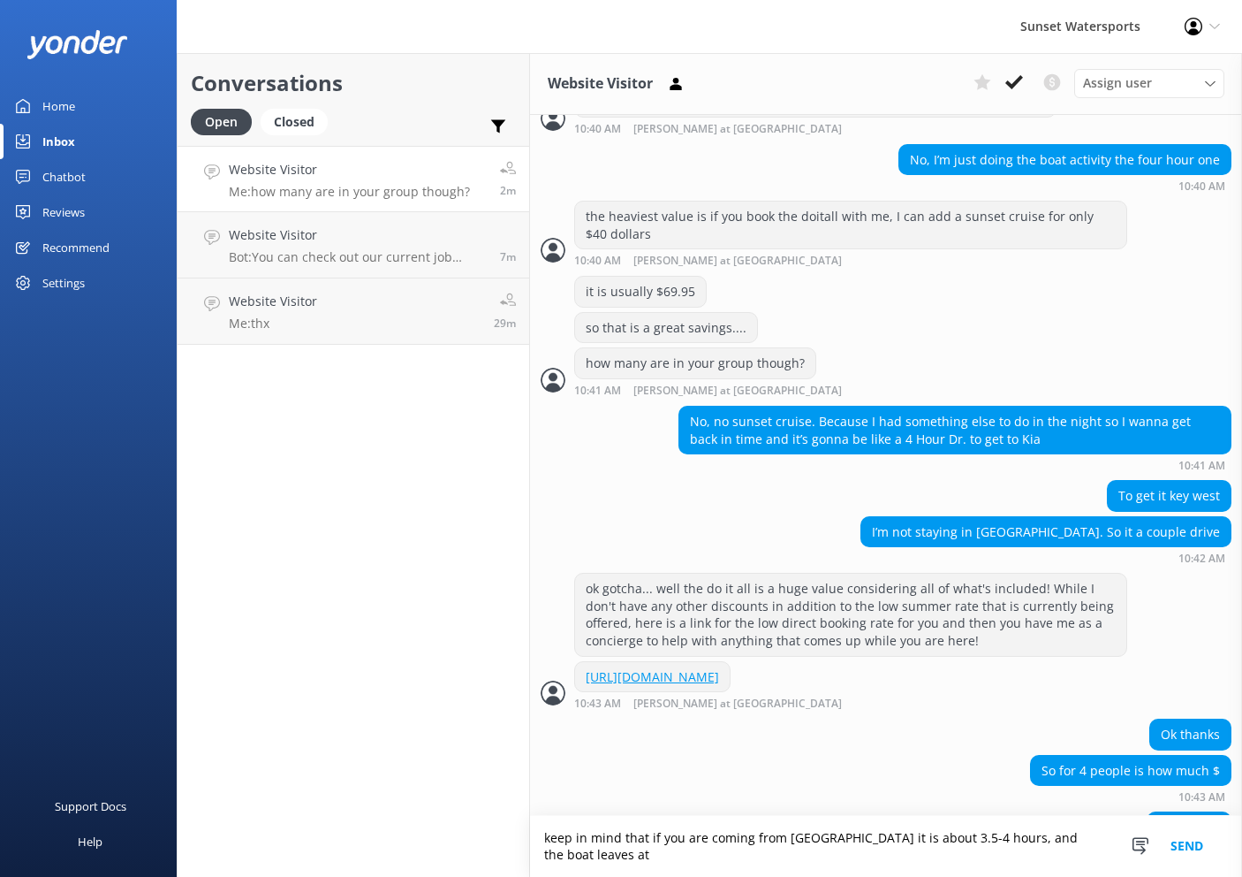
scroll to position [1194, 0]
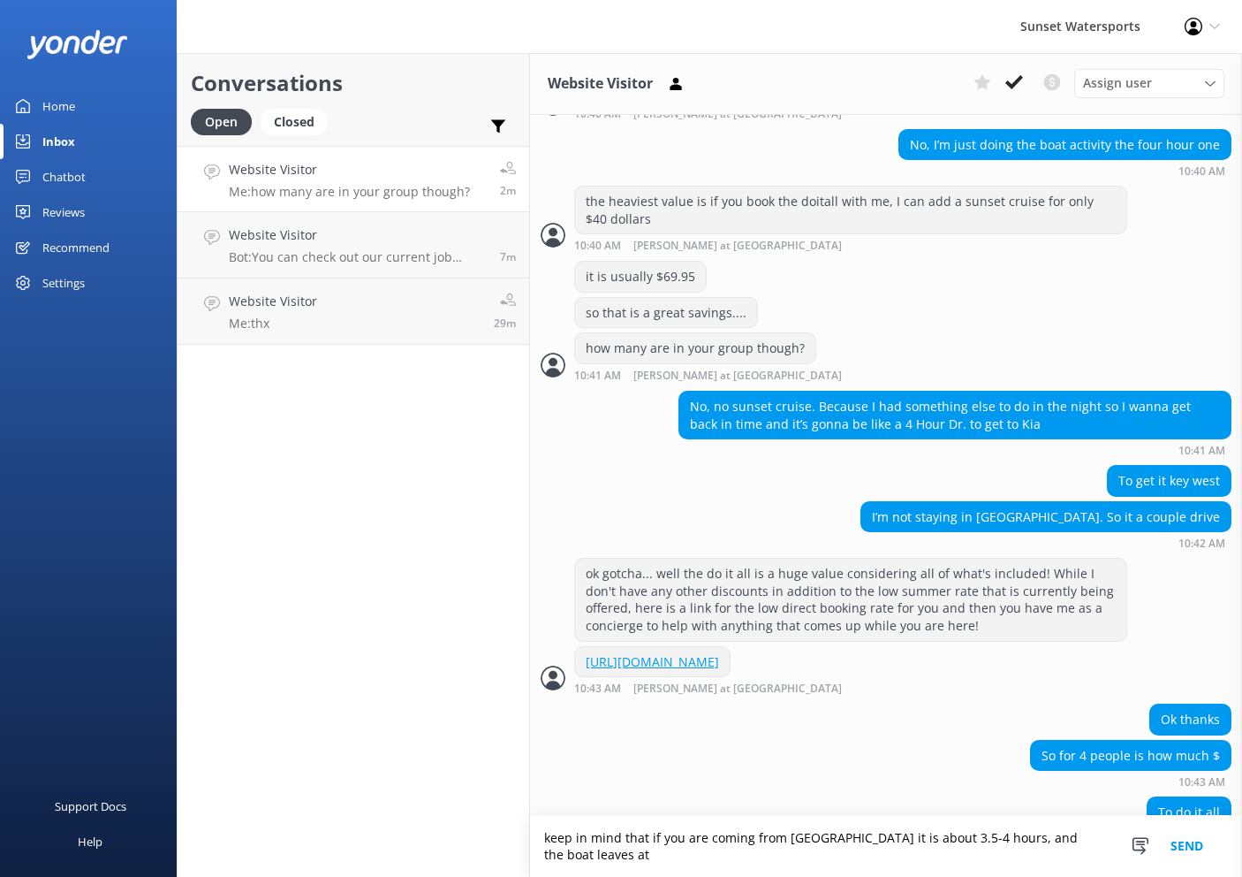
drag, startPoint x: 1103, startPoint y: 852, endPoint x: 750, endPoint y: 796, distance: 357.0
click at [750, 796] on div "Website Visitor Assign user [PERSON_NAME] at [GEOGRAPHIC_DATA][PERSON_NAME] wit…" at bounding box center [886, 465] width 712 height 824
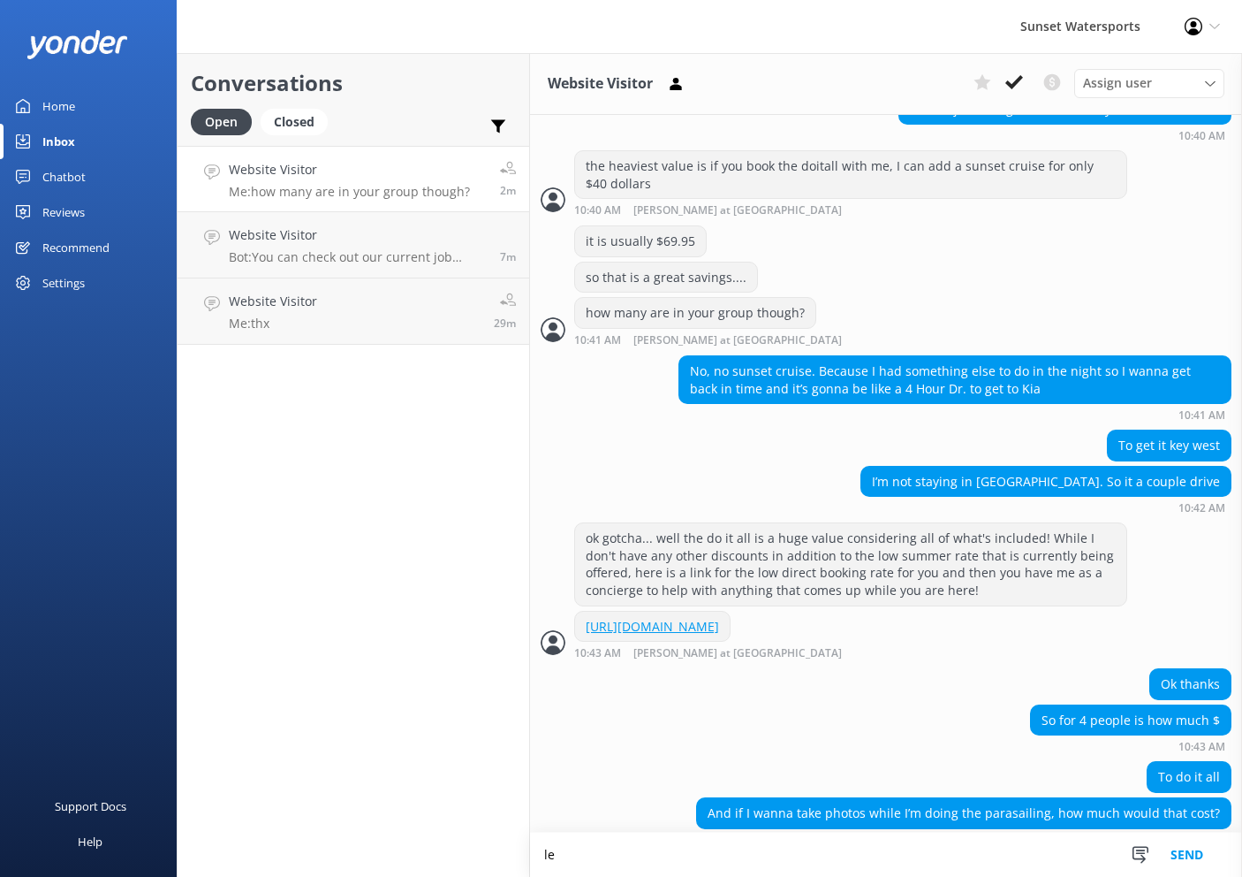
type textarea "l"
type textarea "p"
type textarea "one sec let me make sure I give you the correct amount"
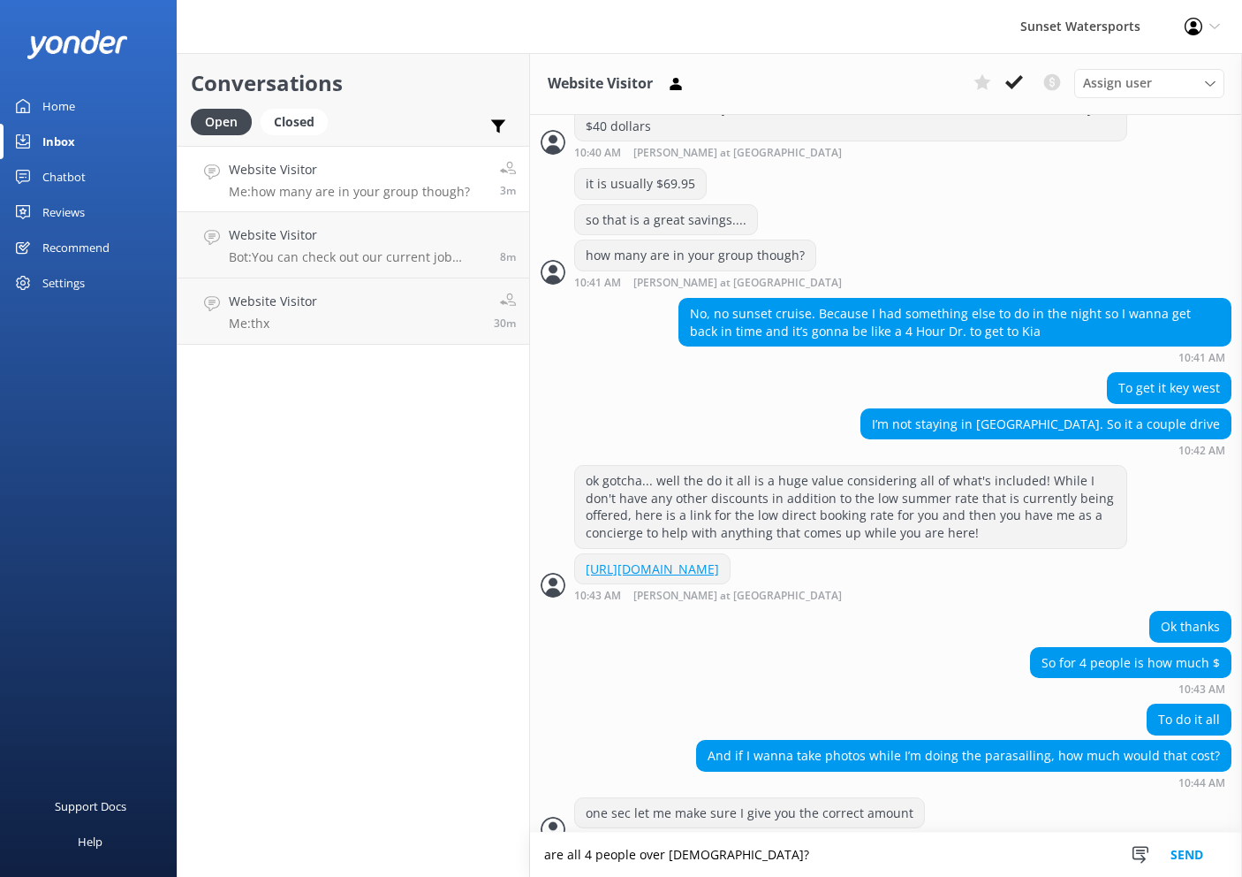
type textarea "are all 4 people over [DEMOGRAPHIC_DATA]?"
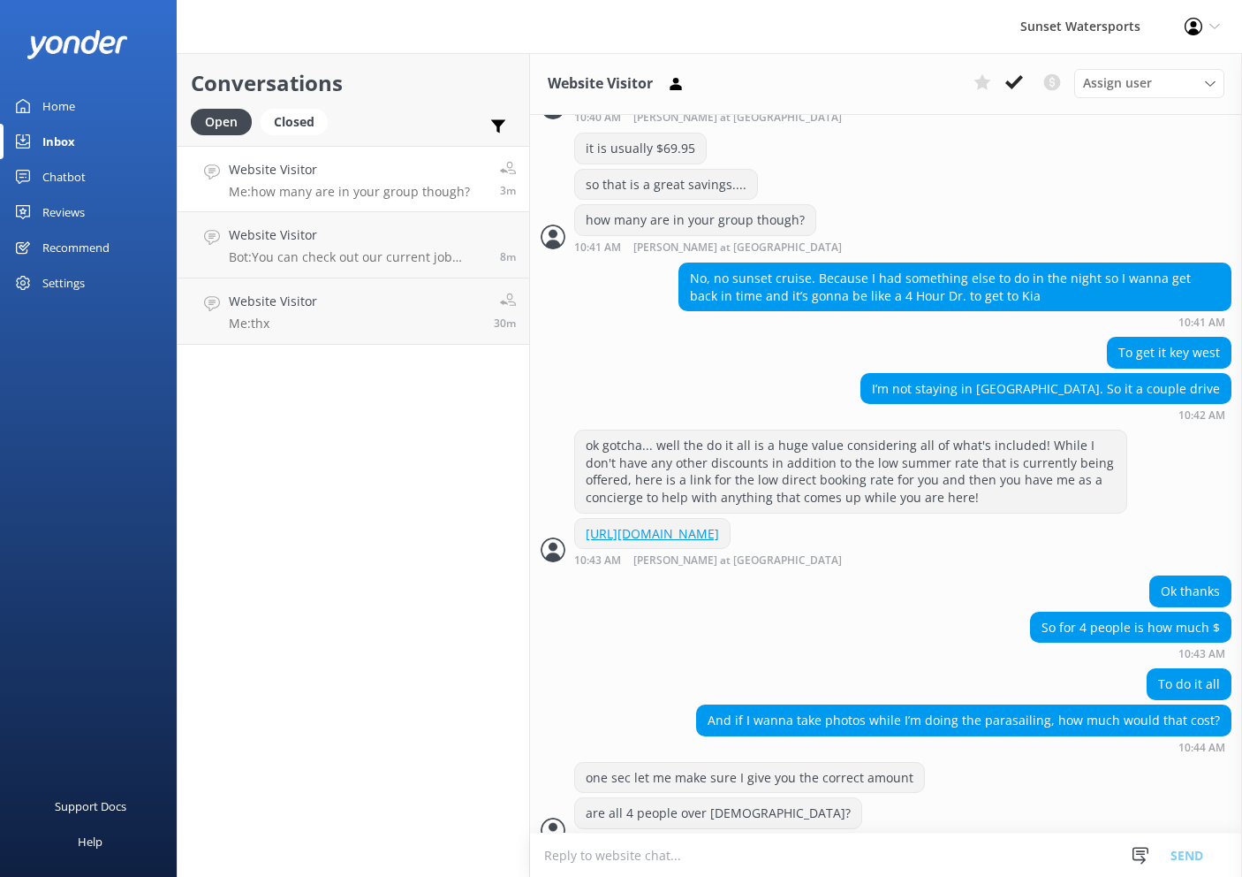
scroll to position [1337, 0]
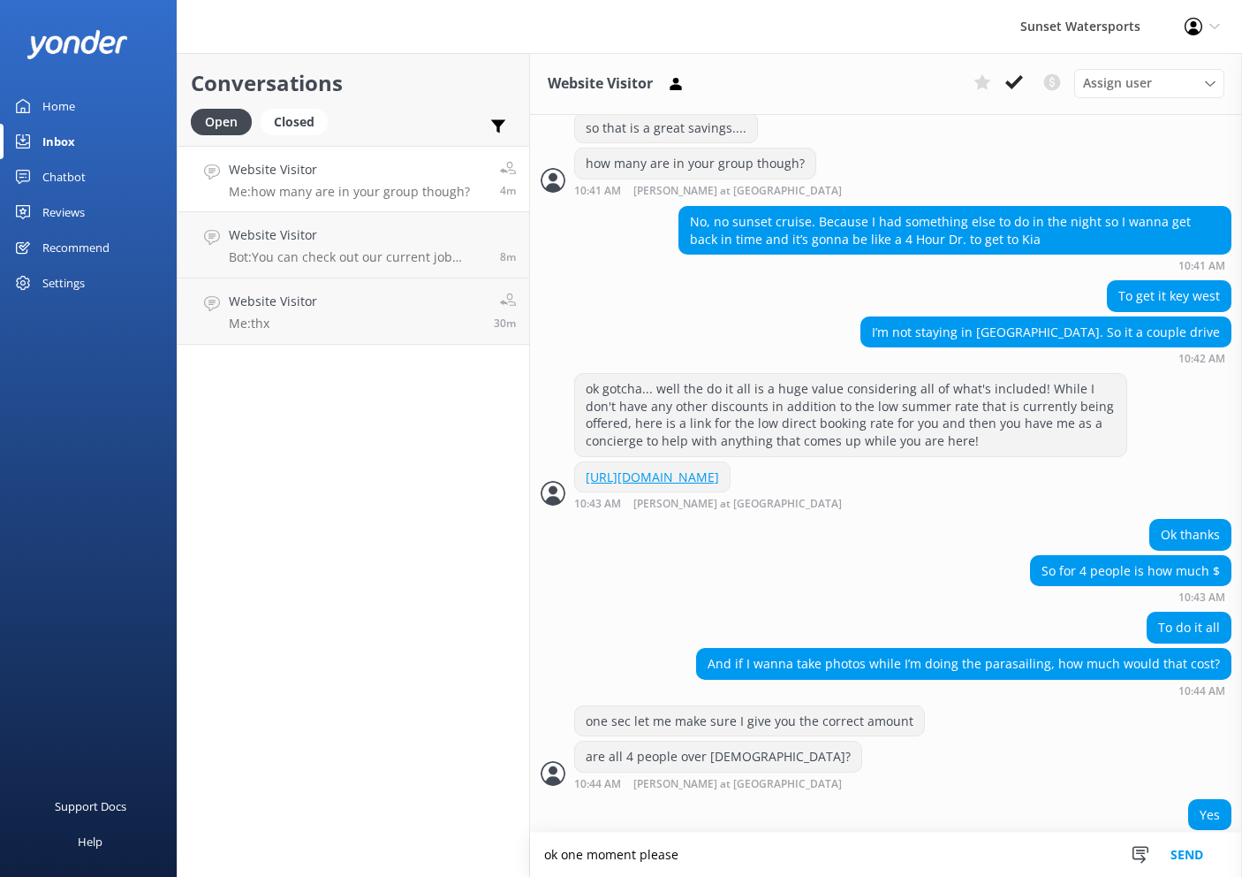
type textarea "ok one moment please"
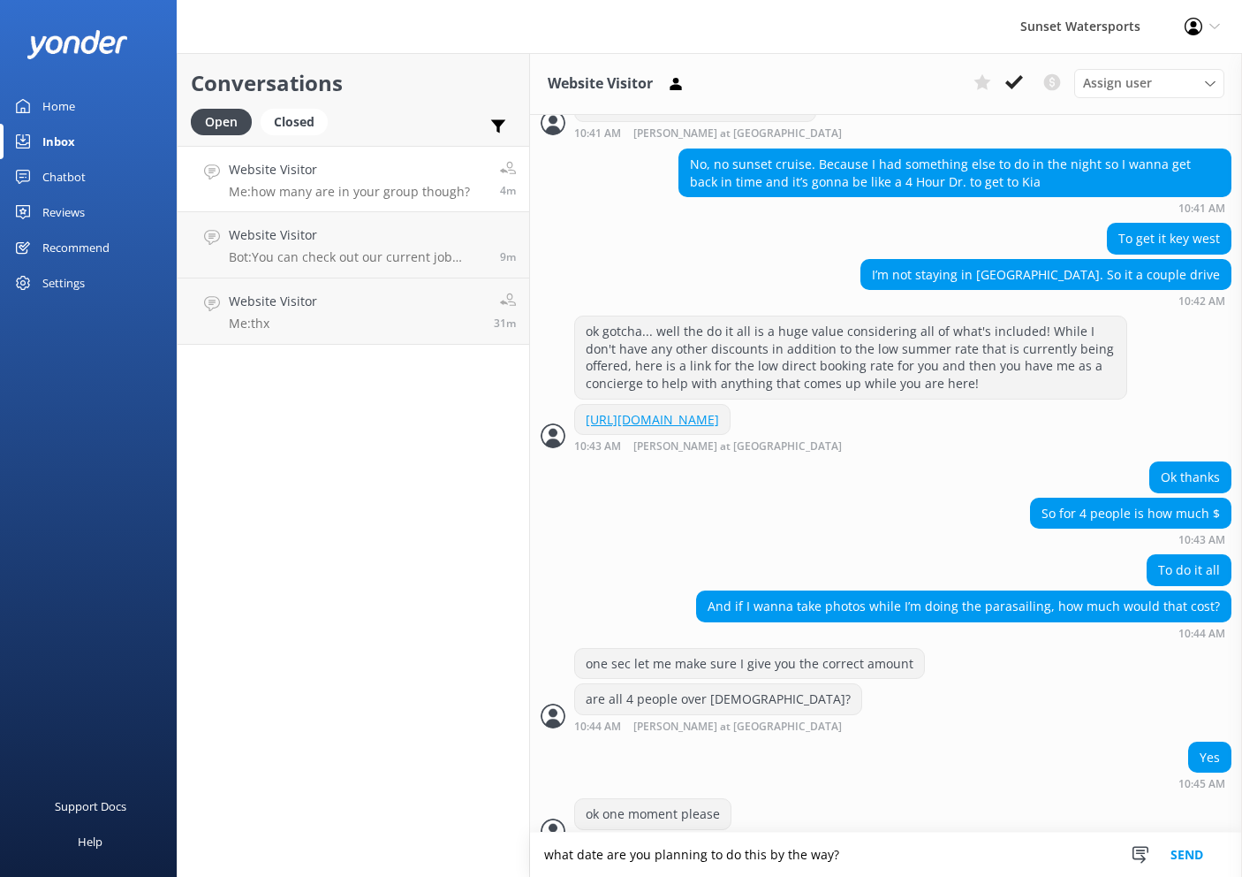
type textarea "what date are you planning to do this by the way?"
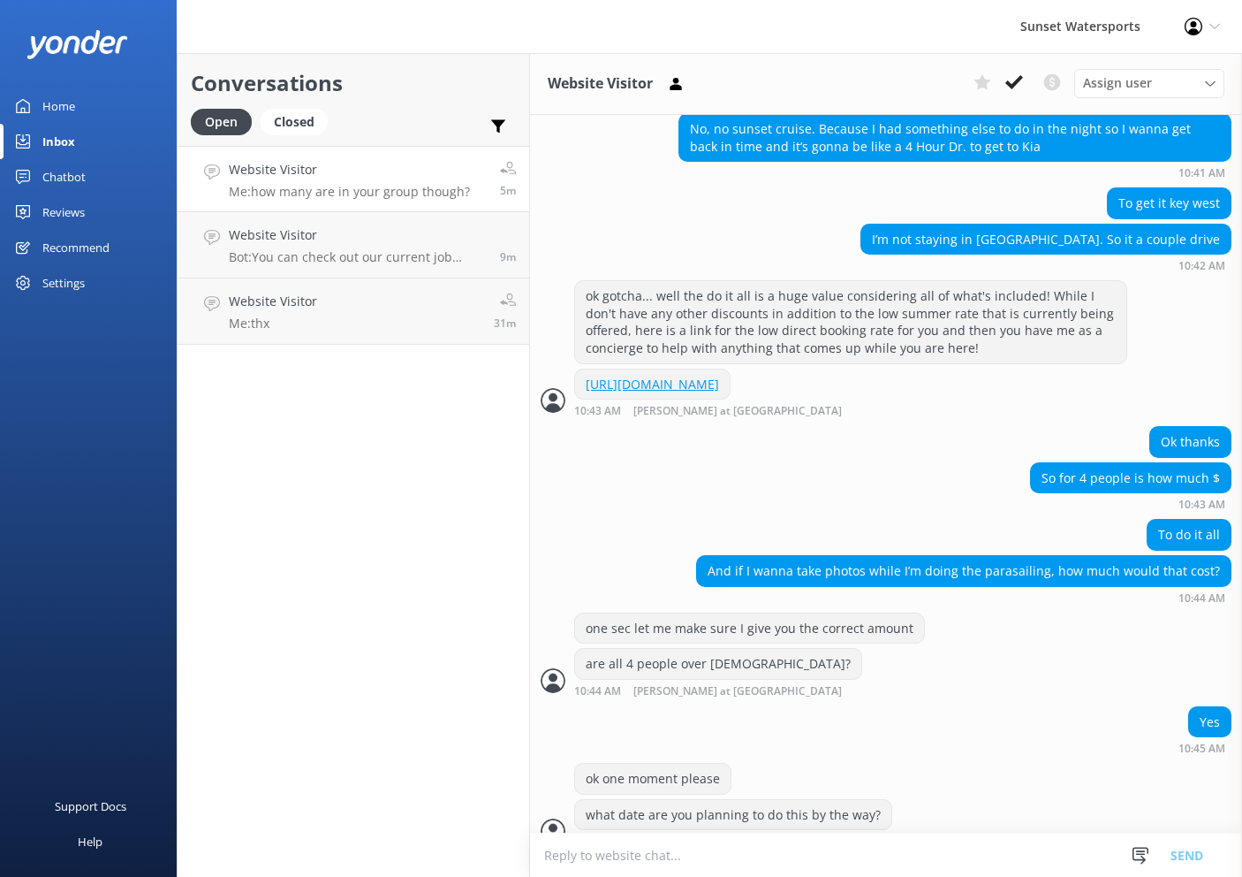
scroll to position [1486, 0]
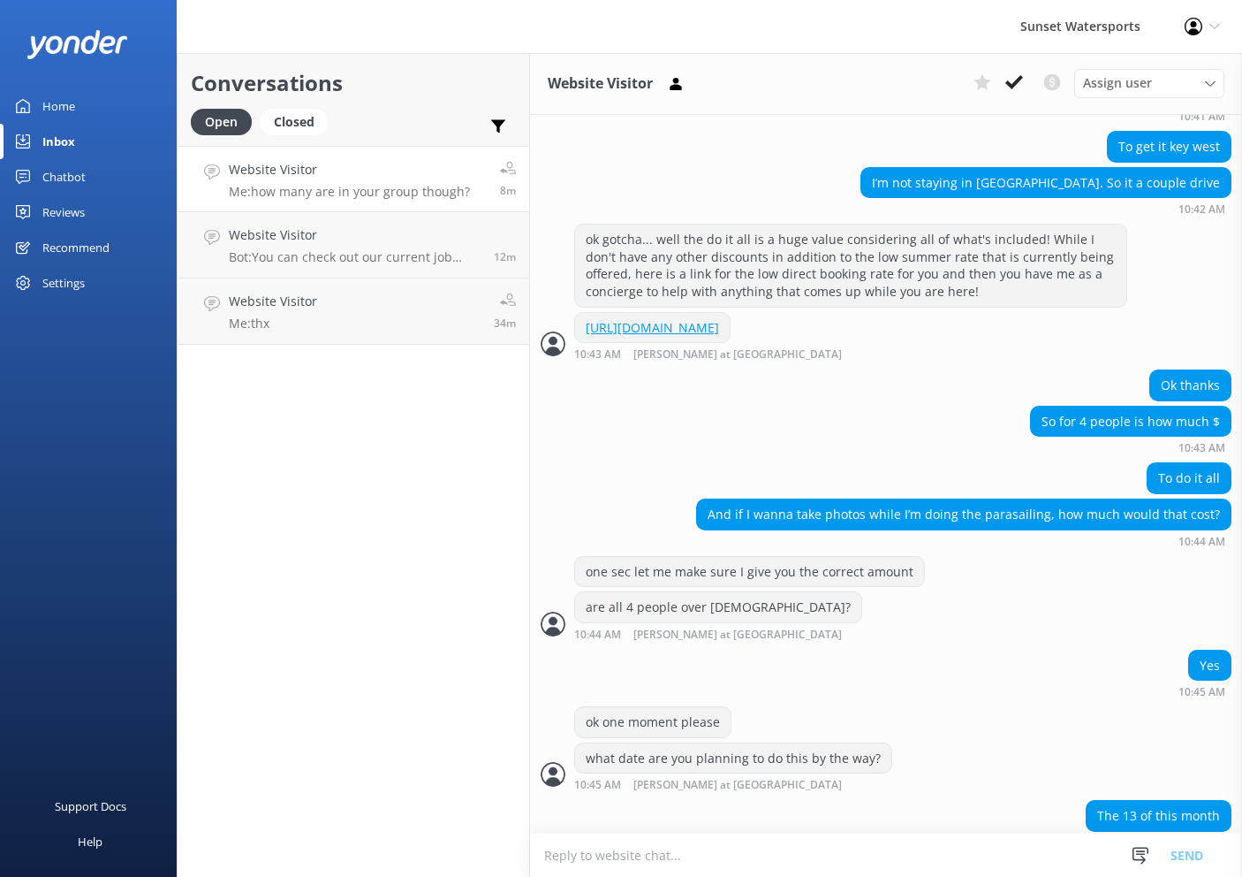
type textarea "[URL][DOMAIN_NAME]"
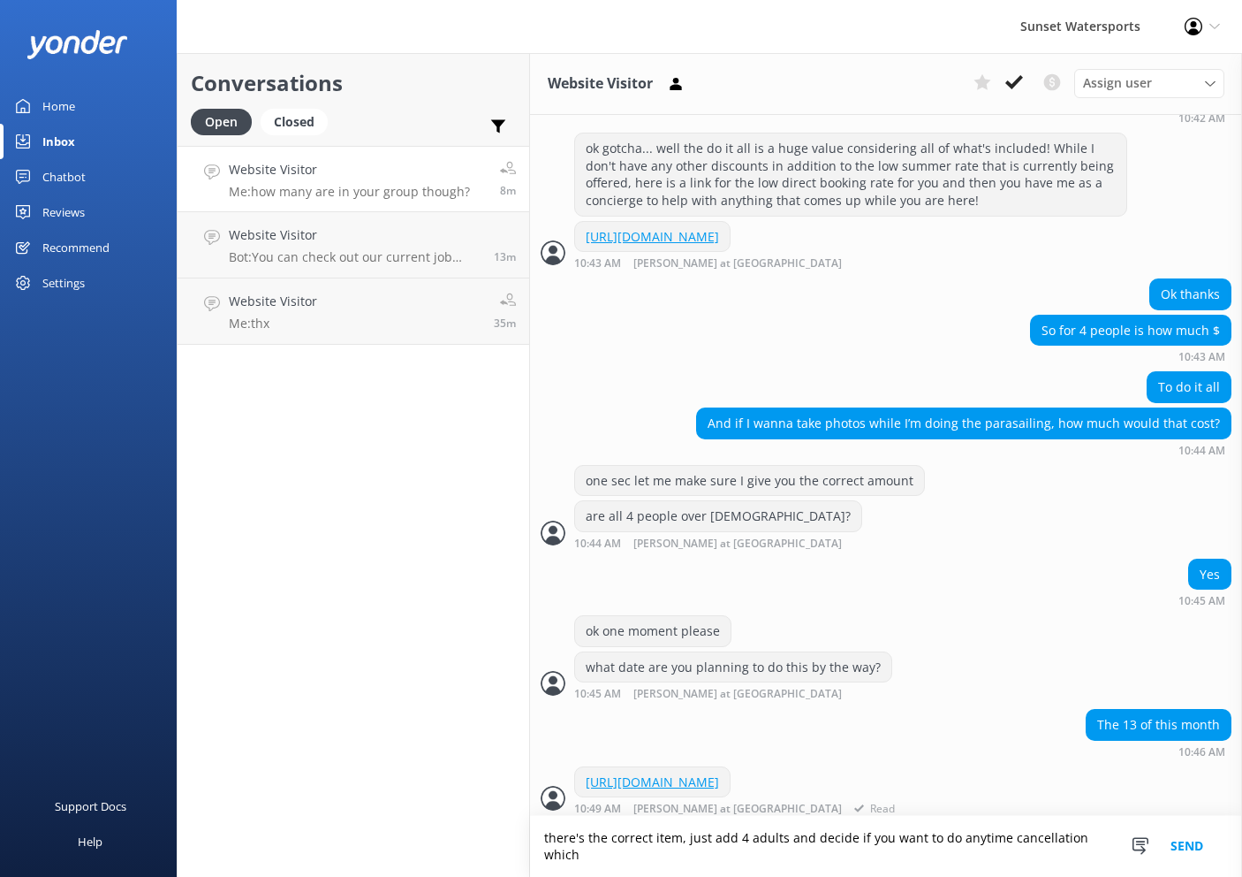
scroll to position [1594, 0]
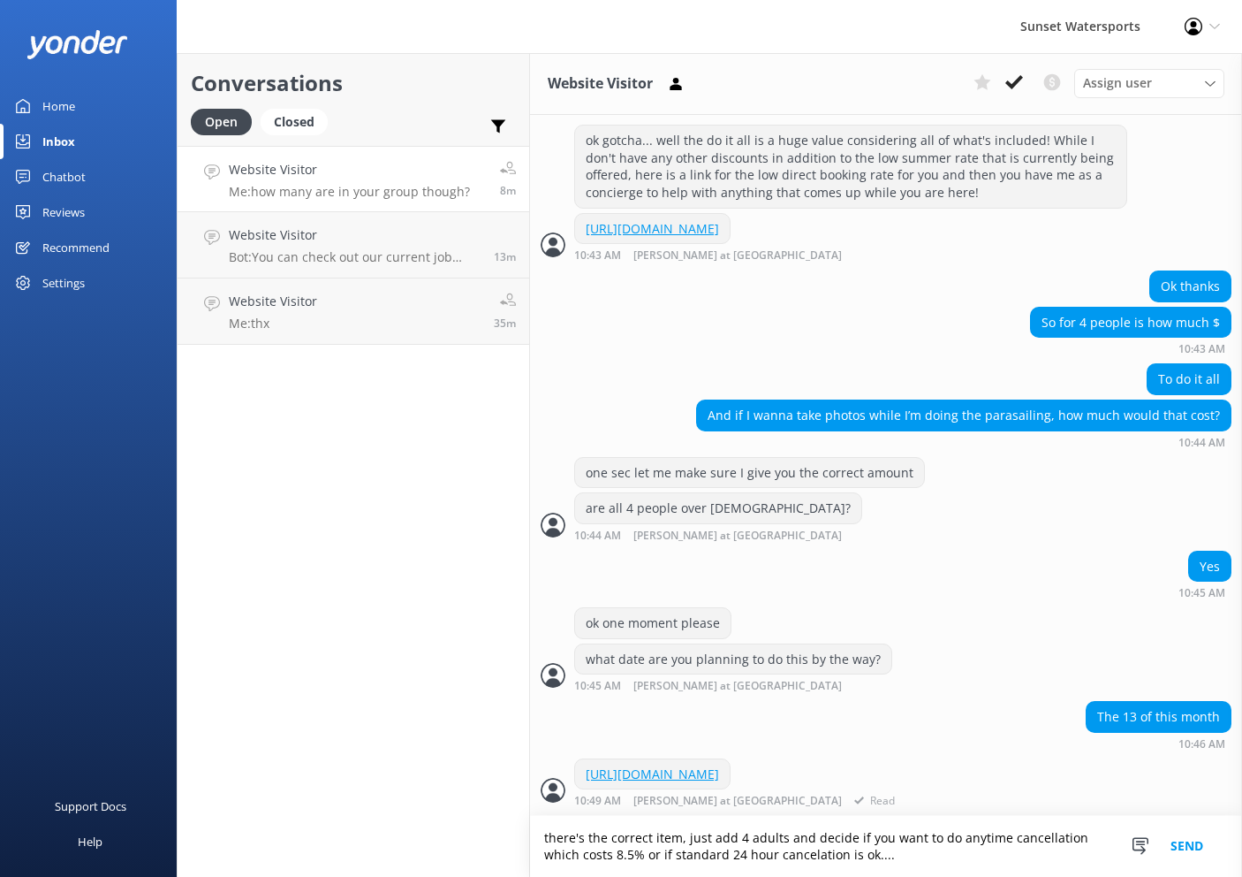
type textarea "there's the correct item, just add 4 adults and decide if you want to do anytim…"
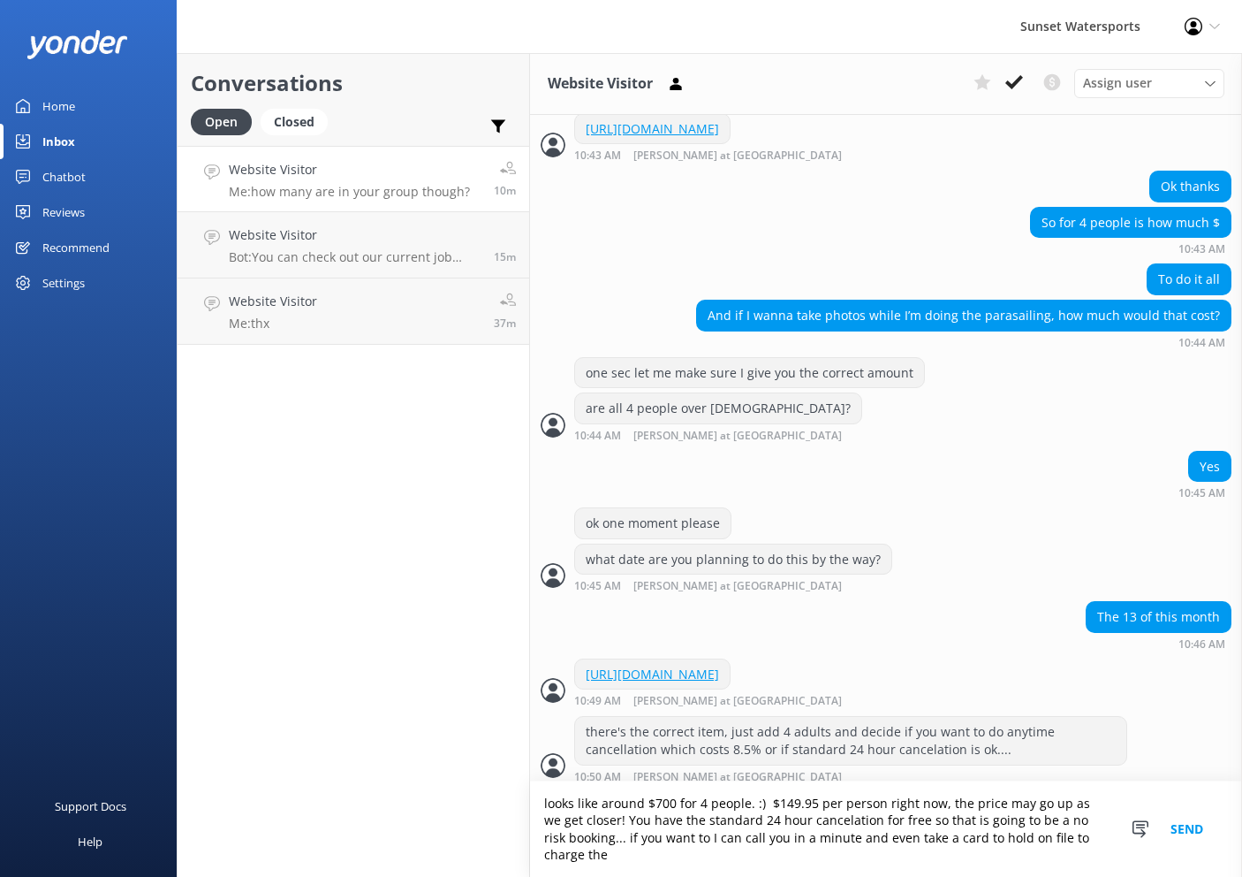
scroll to position [1702, 0]
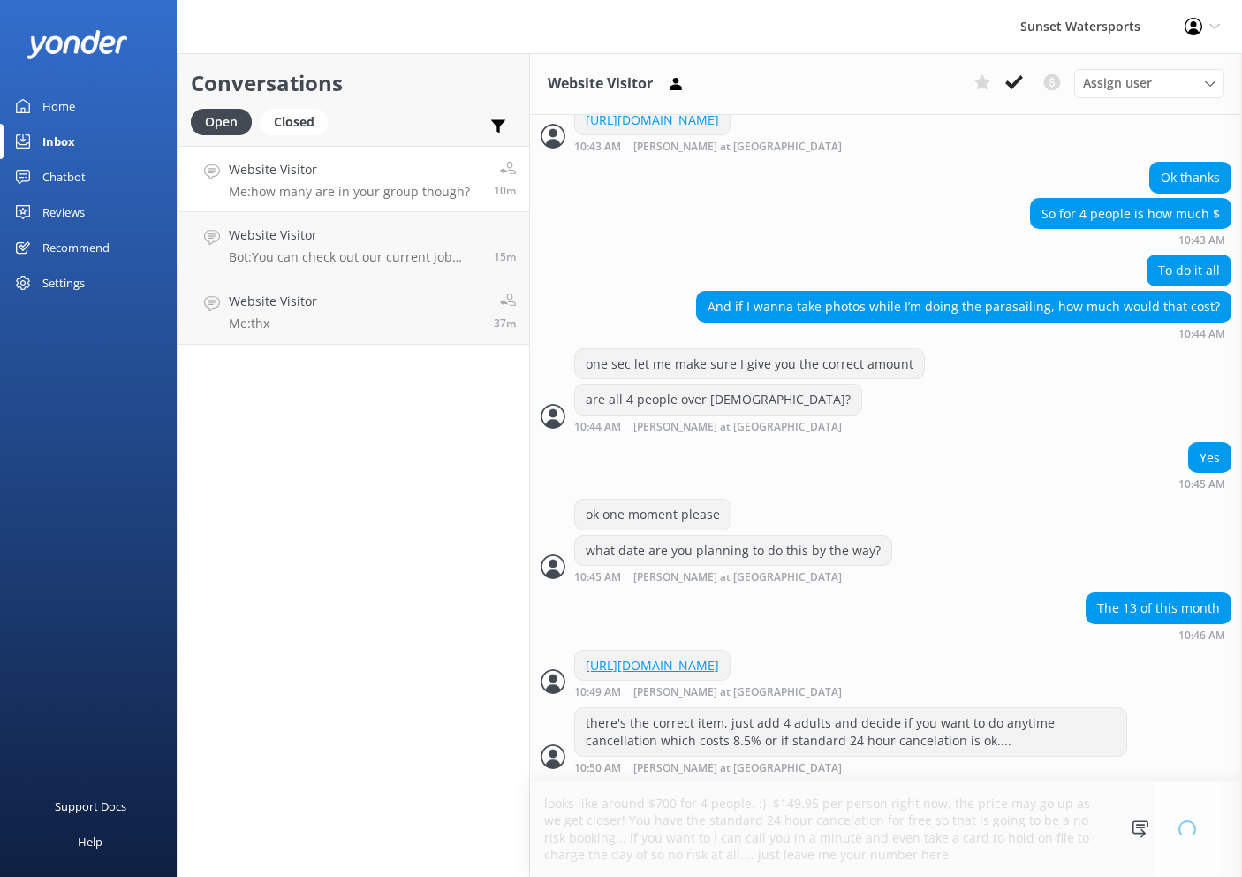
type textarea "looks like around $700 for 4 people. :) $149.95 per person right now, the price…"
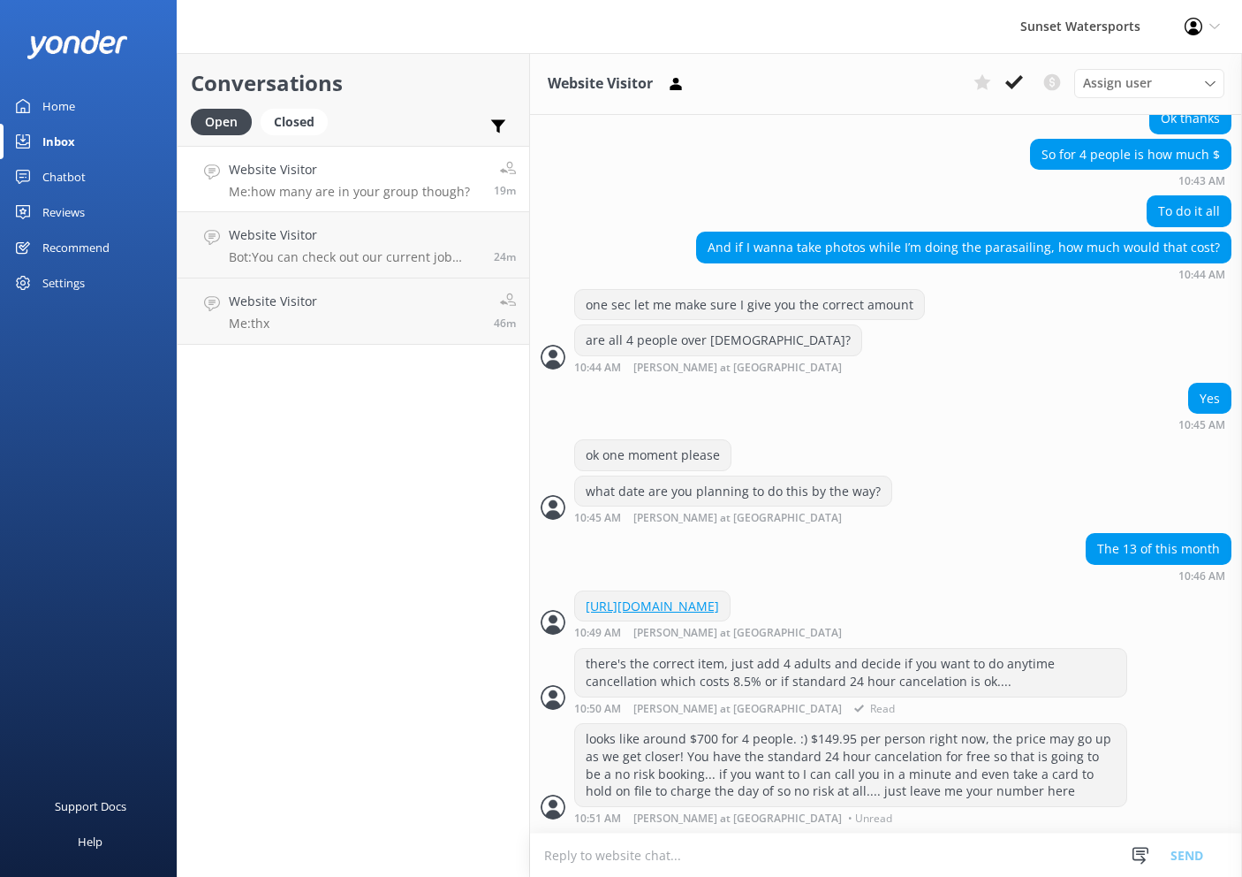
scroll to position [0, 0]
type textarea "Please let me know how I may help you can reach me by phone at [PHONE_NUMBER]"
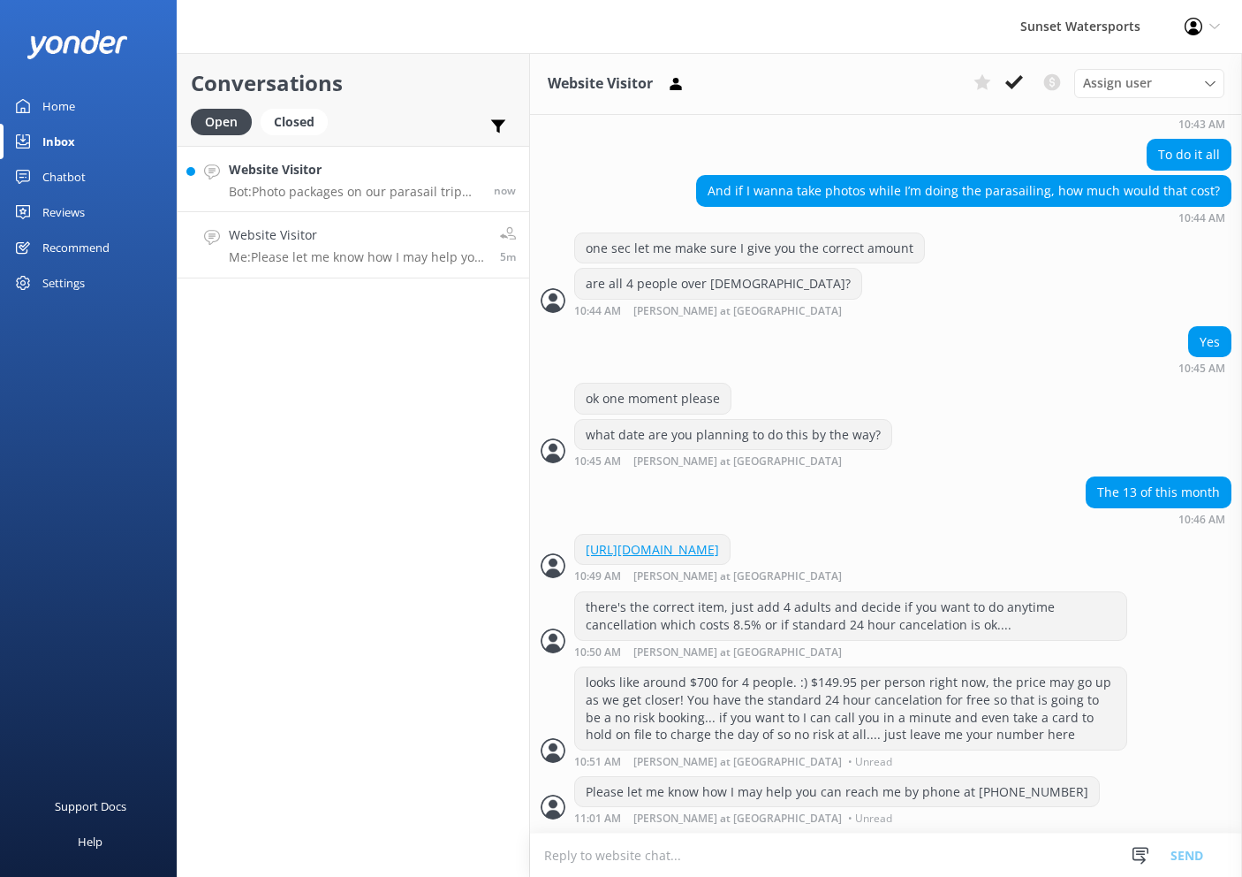
click at [349, 180] on div "Website Visitor Bot: Photo packages on our parasail trip typically start at $40…" at bounding box center [355, 179] width 252 height 38
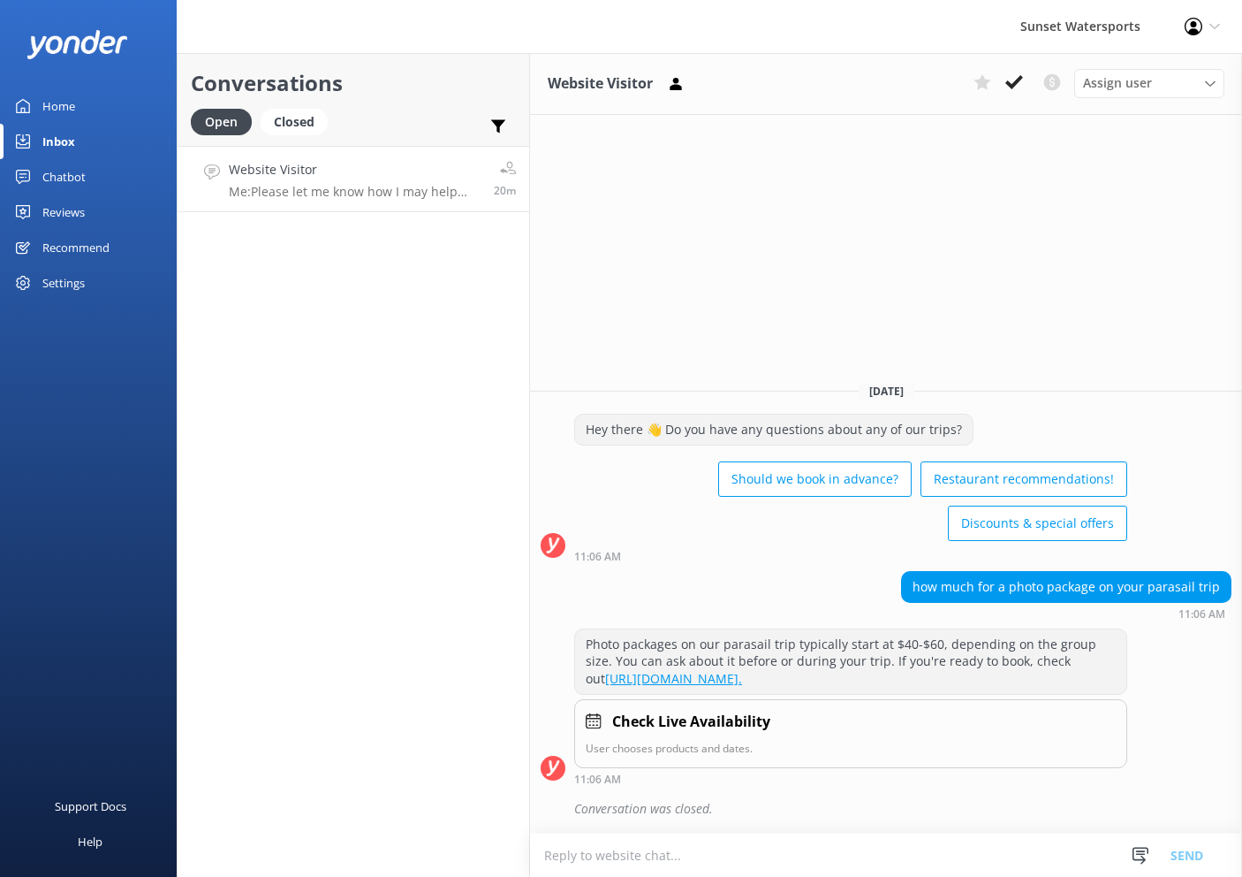
click at [411, 170] on h4 "Website Visitor" at bounding box center [355, 169] width 252 height 19
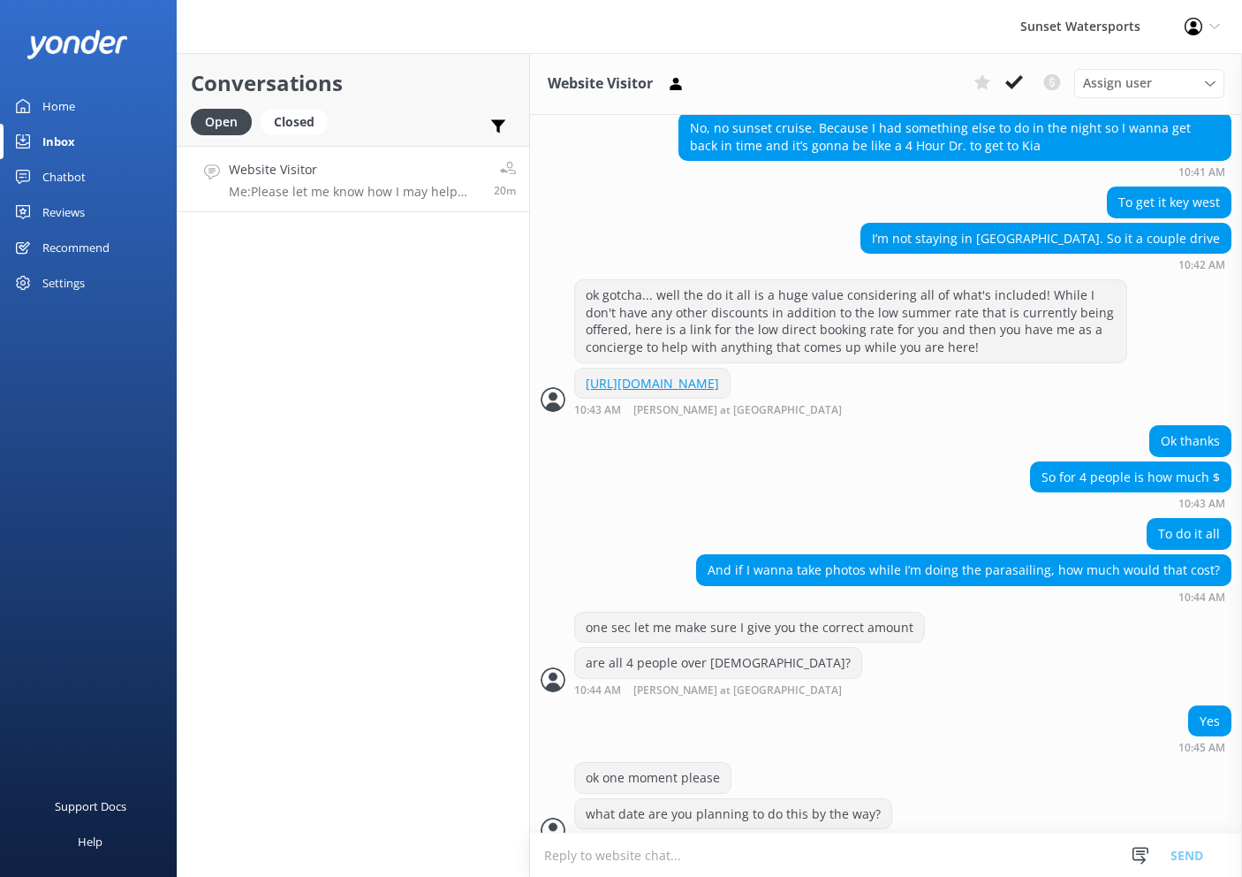
scroll to position [1815, 0]
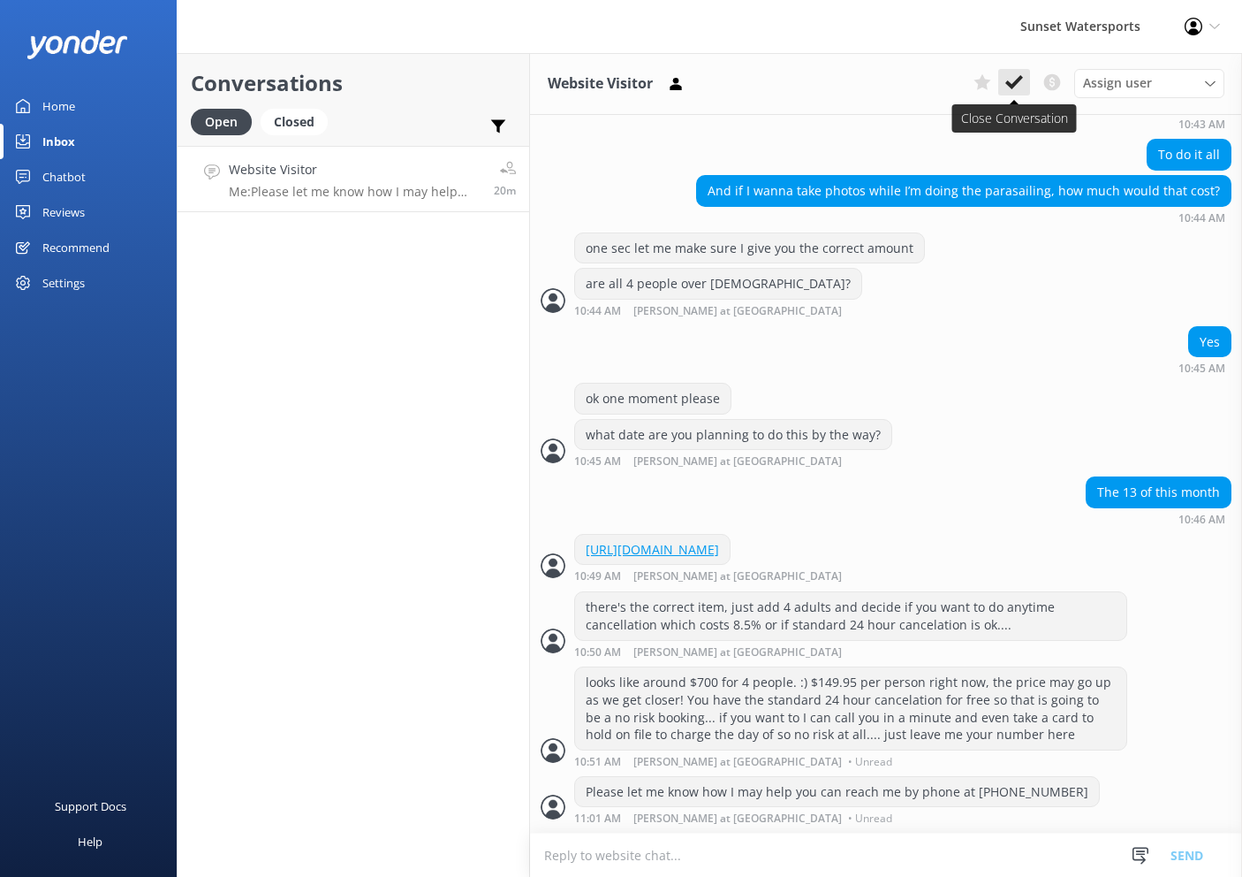
click at [1026, 87] on button at bounding box center [1015, 82] width 32 height 27
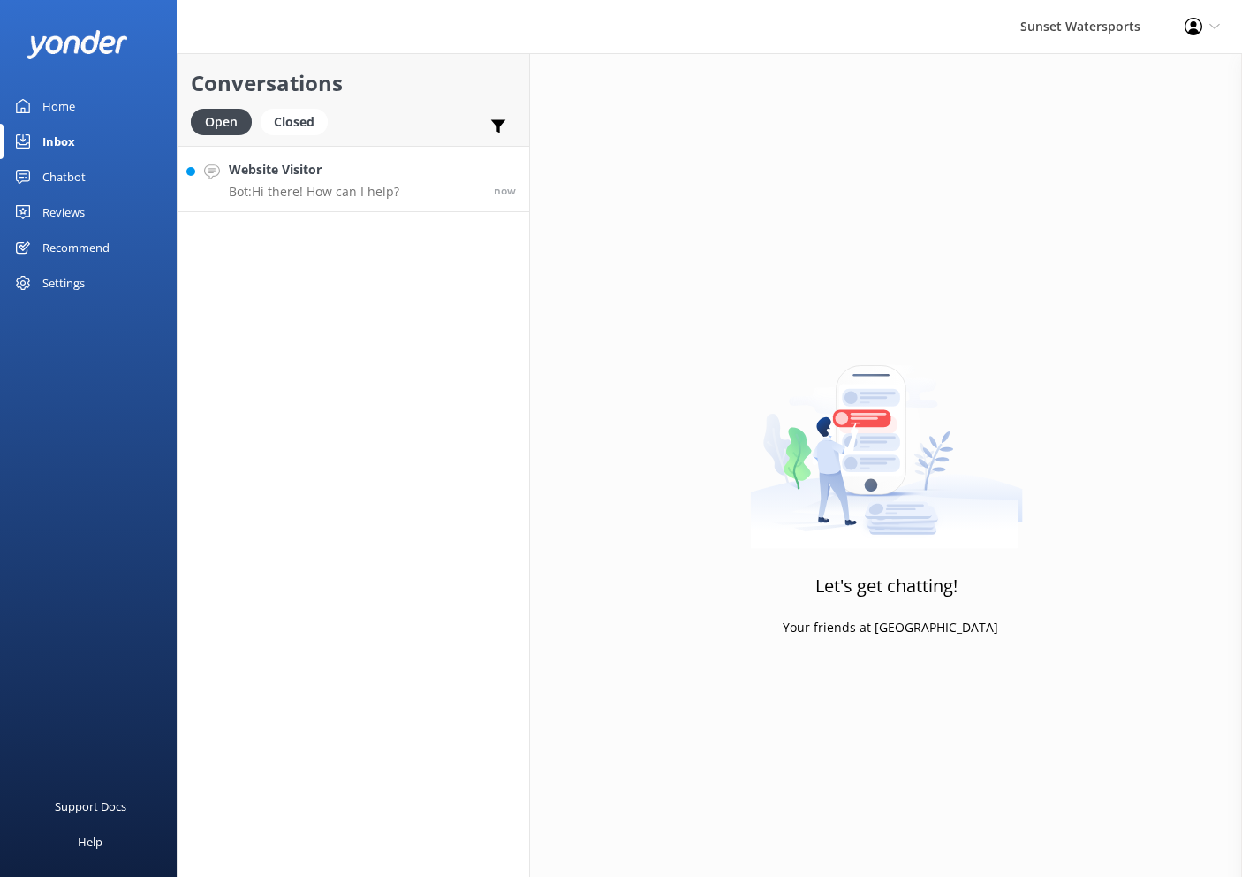
click at [430, 166] on link "Website Visitor Bot: Hi there! How can I help? now" at bounding box center [354, 179] width 352 height 66
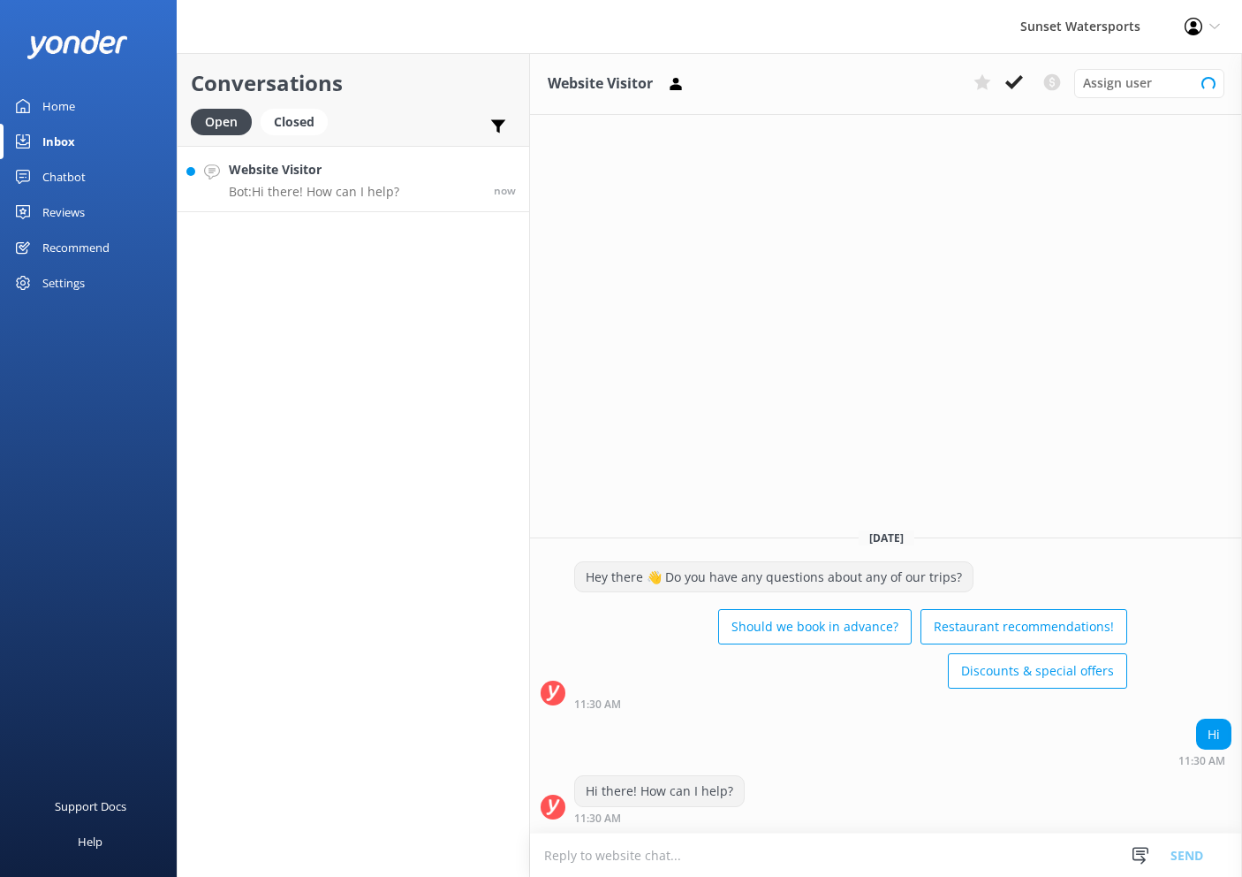
click at [786, 850] on textarea at bounding box center [886, 854] width 712 height 43
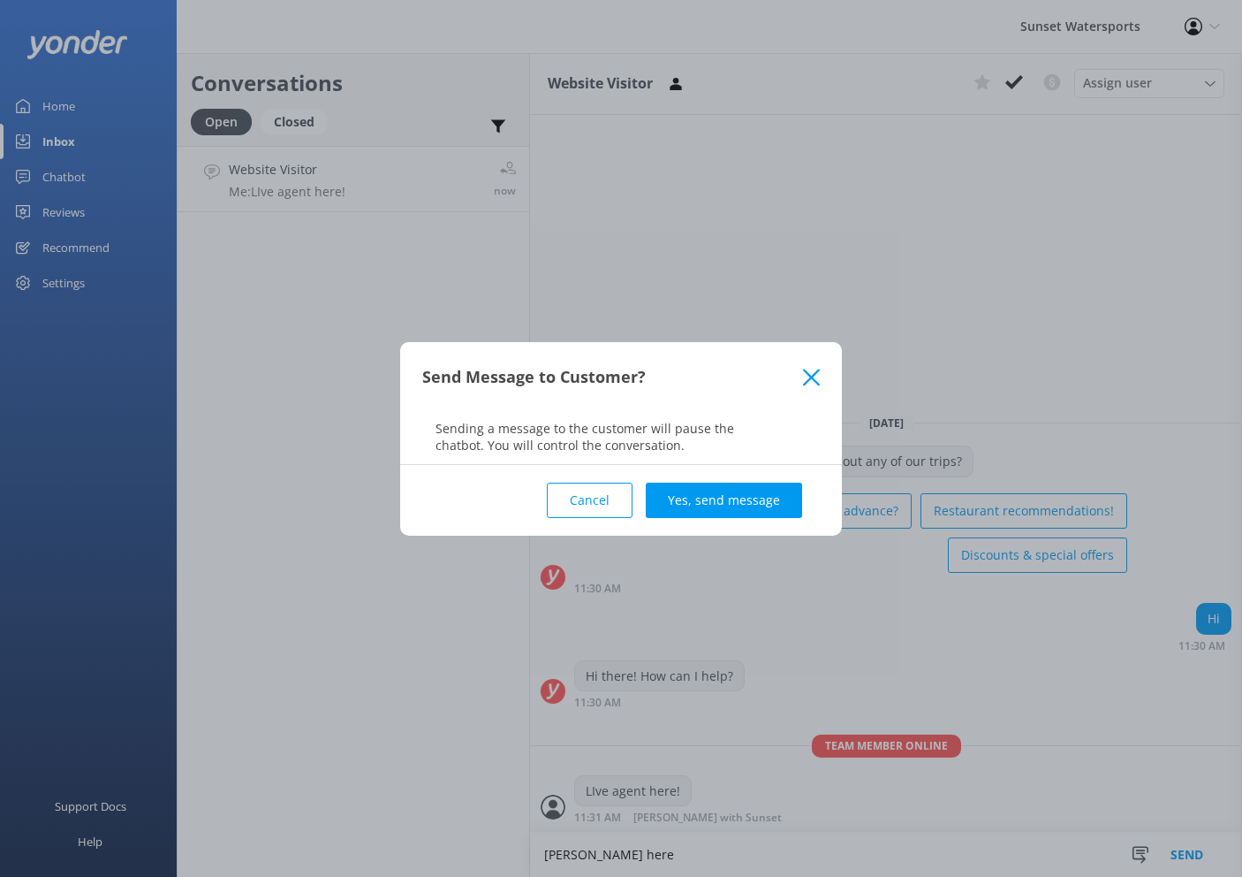
type textarea "[PERSON_NAME] here"
click at [602, 489] on button "Cancel" at bounding box center [590, 500] width 86 height 35
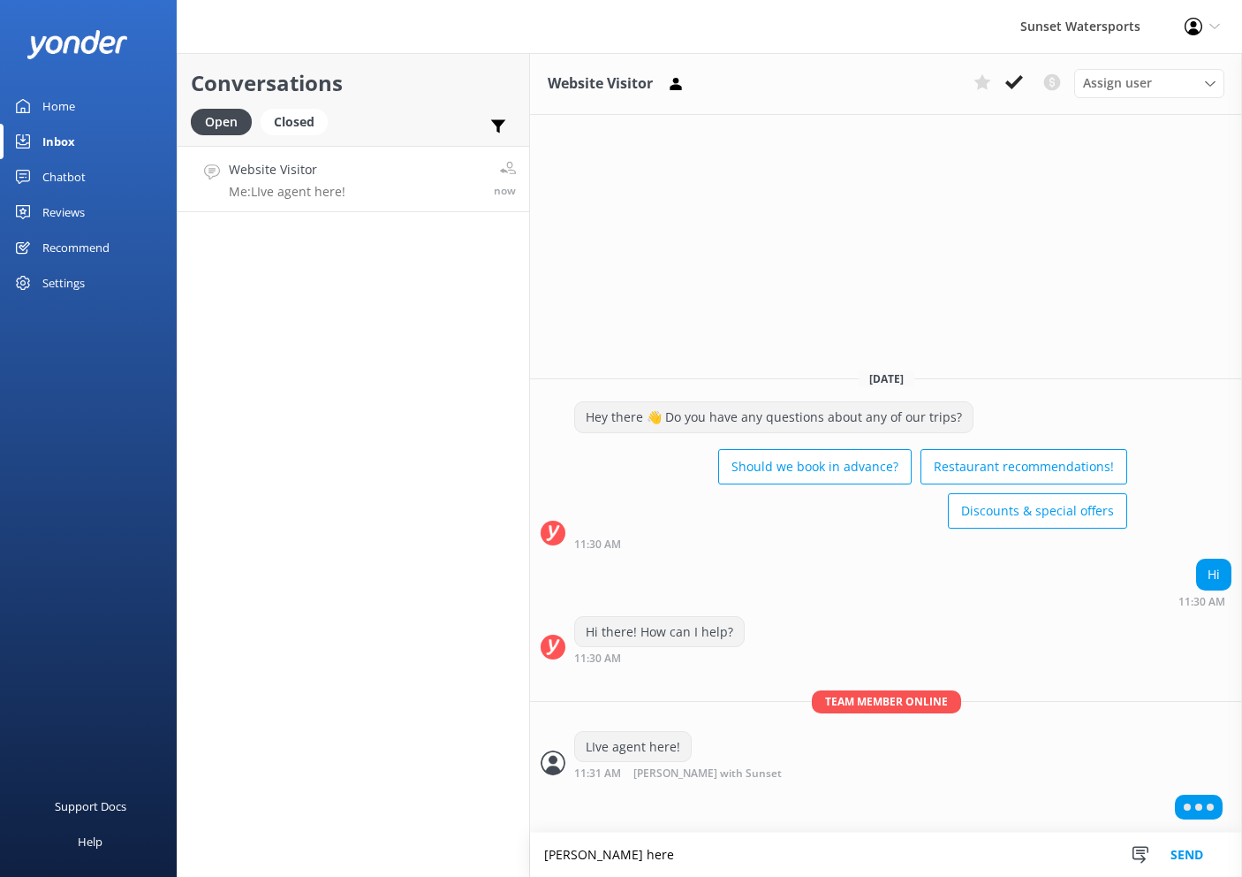
drag, startPoint x: 619, startPoint y: 862, endPoint x: 416, endPoint y: 837, distance: 204.8
click at [416, 837] on div "Conversations Open Closed Important Converted Assigned to me Unassigned SMS Web…" at bounding box center [710, 465] width 1066 height 824
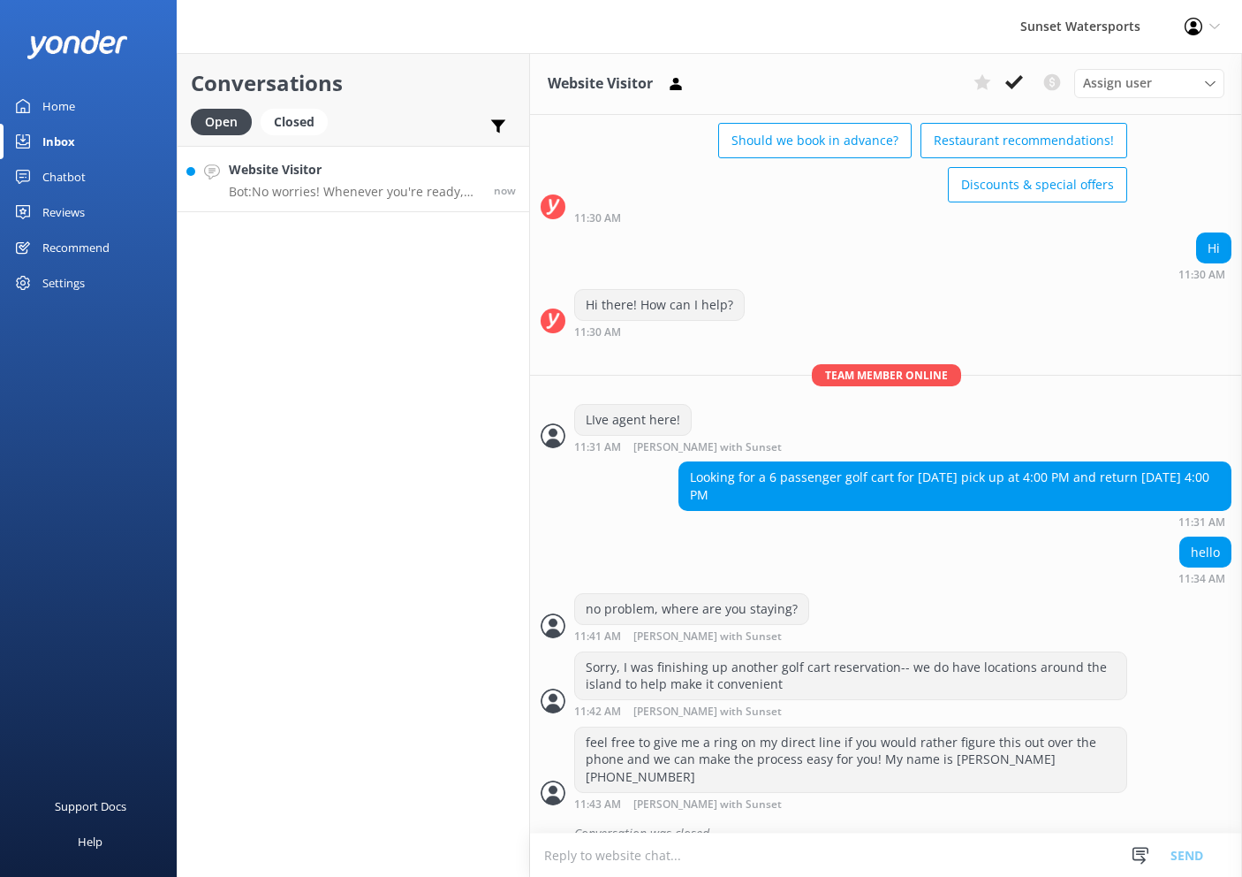
scroll to position [349, 0]
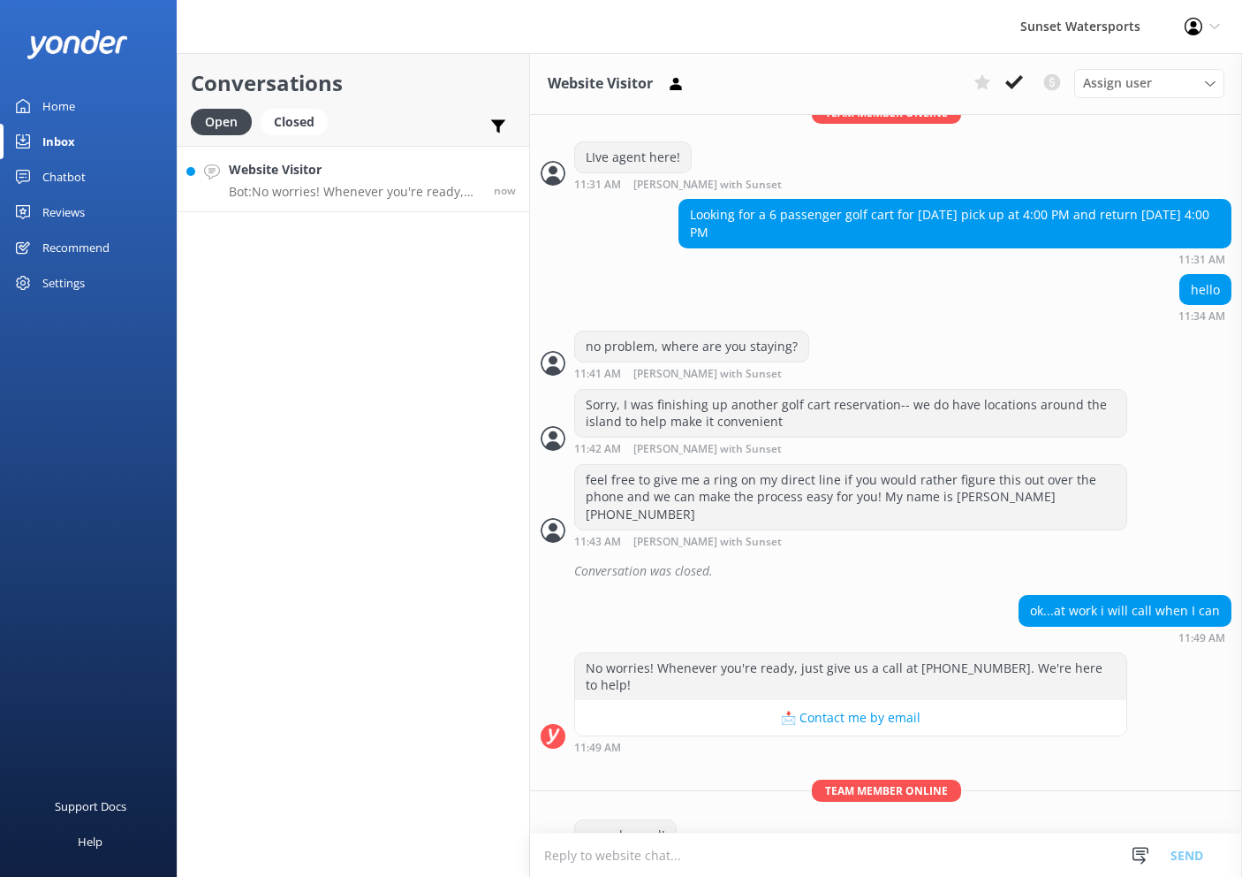
click at [311, 175] on h4 "Website Visitor" at bounding box center [355, 169] width 252 height 19
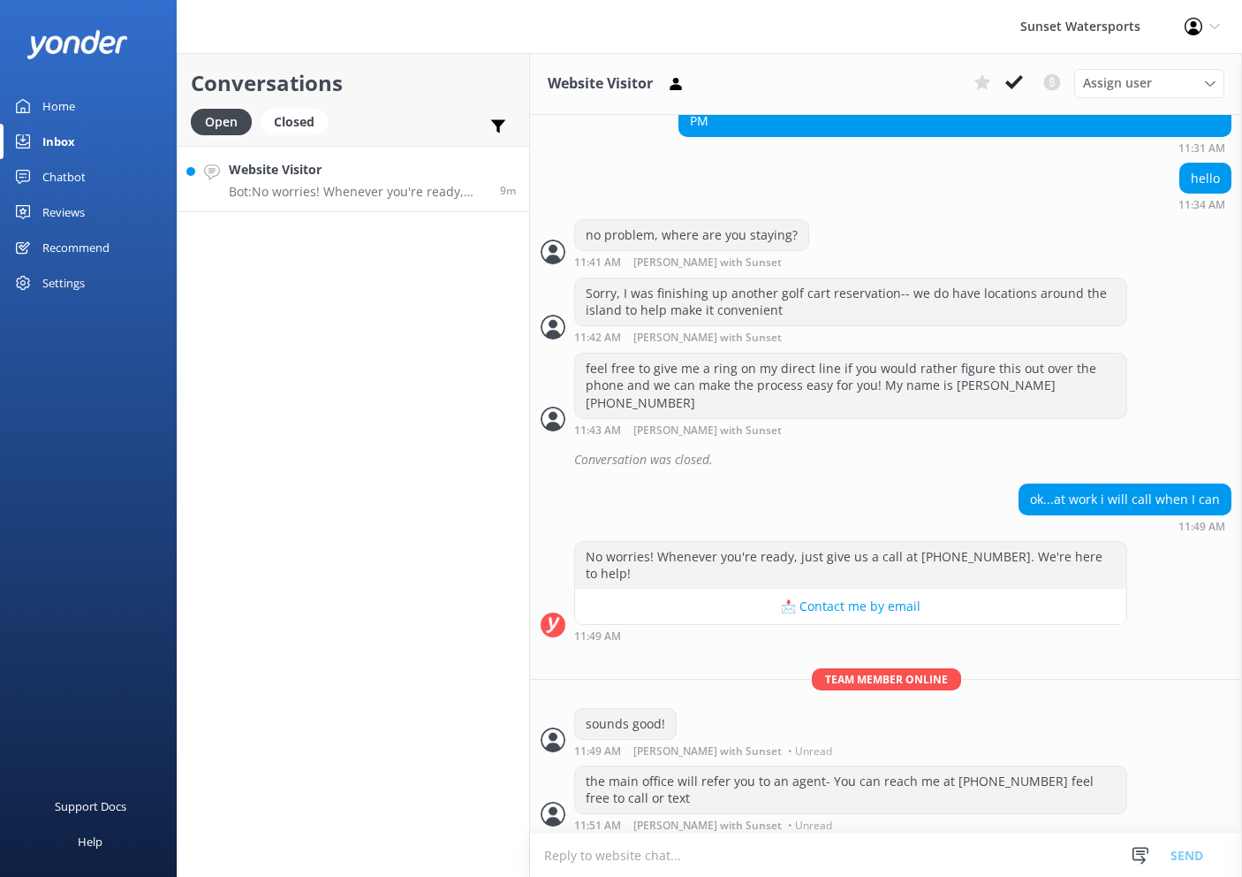
click at [380, 181] on div "Website Visitor Bot: No worries! Whenever you're ready, just give us a call at …" at bounding box center [358, 179] width 258 height 38
click at [339, 184] on p "Bot: To book a golf cart rental, please call our office at [PHONE_NUMBER]. Rese…" at bounding box center [358, 192] width 258 height 16
